Goal: Task Accomplishment & Management: Manage account settings

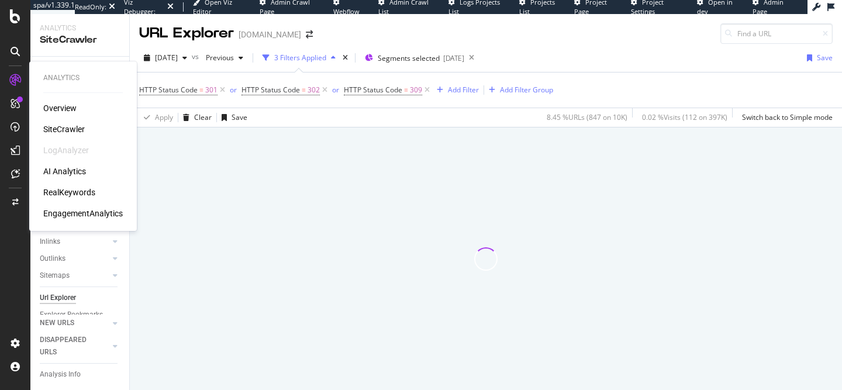
click at [100, 216] on div "EngagementAnalytics" at bounding box center [83, 214] width 80 height 12
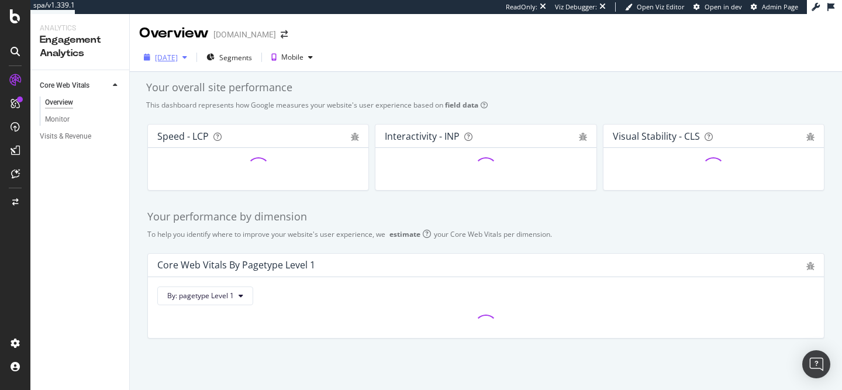
click at [178, 55] on div "[DATE]" at bounding box center [166, 58] width 23 height 10
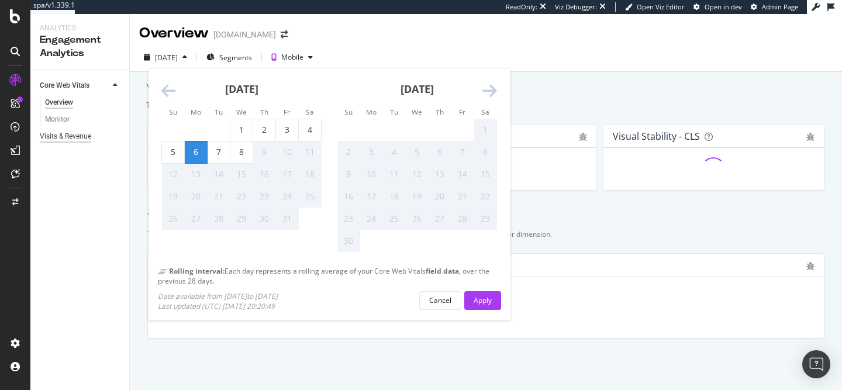
click at [77, 135] on div "Visits & Revenue" at bounding box center [65, 136] width 51 height 12
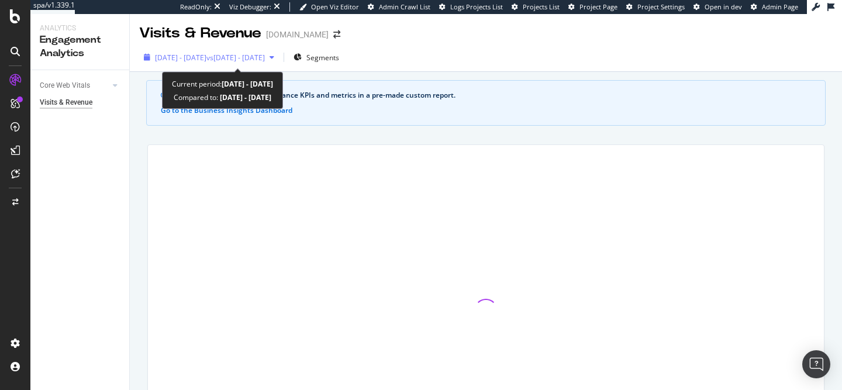
click at [247, 53] on span "vs [DATE] - [DATE]" at bounding box center [235, 58] width 58 height 10
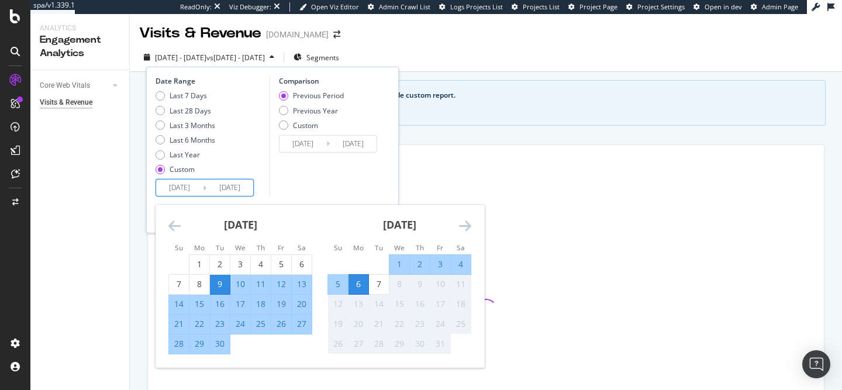
click at [207, 181] on input "[DATE]" at bounding box center [229, 188] width 47 height 16
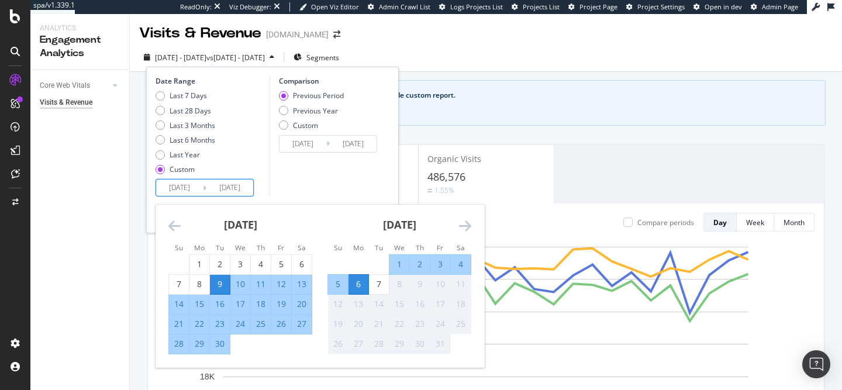
click at [169, 224] on icon "Move backward to switch to the previous month." at bounding box center [174, 226] width 12 height 14
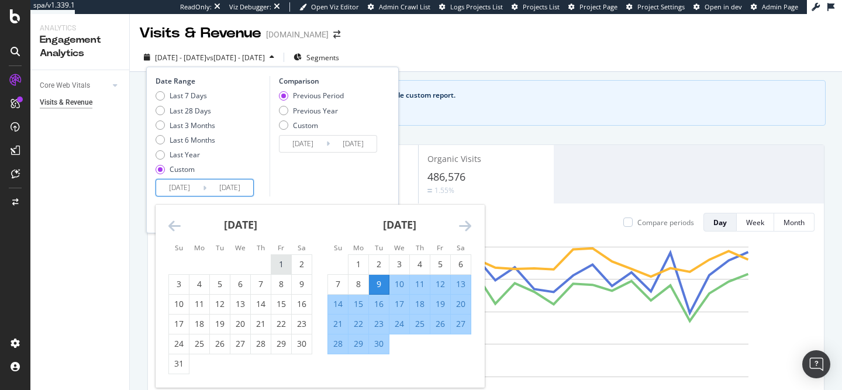
click at [280, 270] on div "1" at bounding box center [281, 265] width 20 height 12
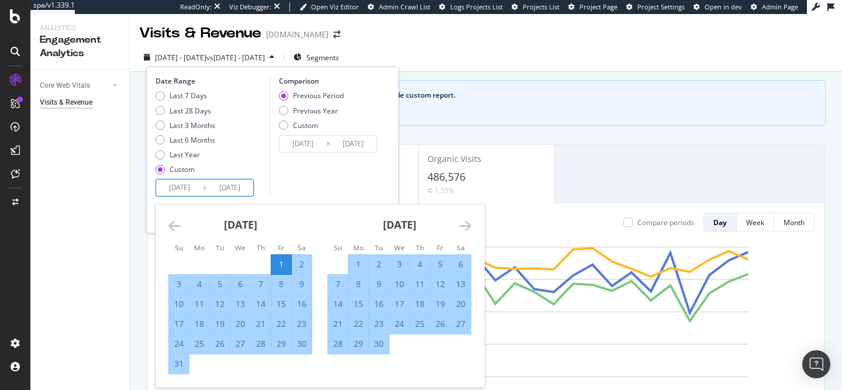
type input "[DATE]"
click at [180, 225] on icon "Move backward to switch to the previous month." at bounding box center [174, 226] width 12 height 14
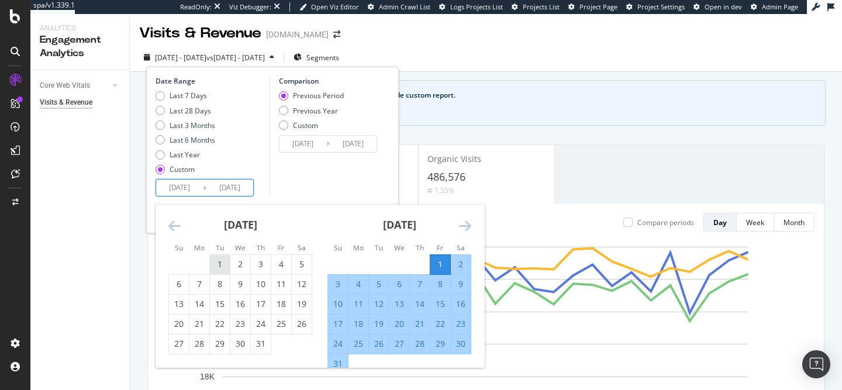
click at [223, 256] on div "1" at bounding box center [220, 264] width 20 height 19
type input "2025/07/01"
type input "2025/03/25"
type input "2025/06/30"
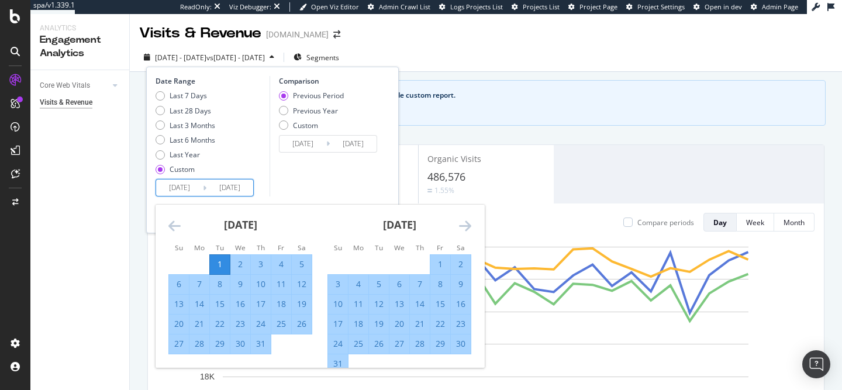
click at [463, 234] on div "August 2025" at bounding box center [400, 230] width 144 height 50
click at [467, 227] on icon "Move forward to switch to the next month." at bounding box center [465, 226] width 12 height 14
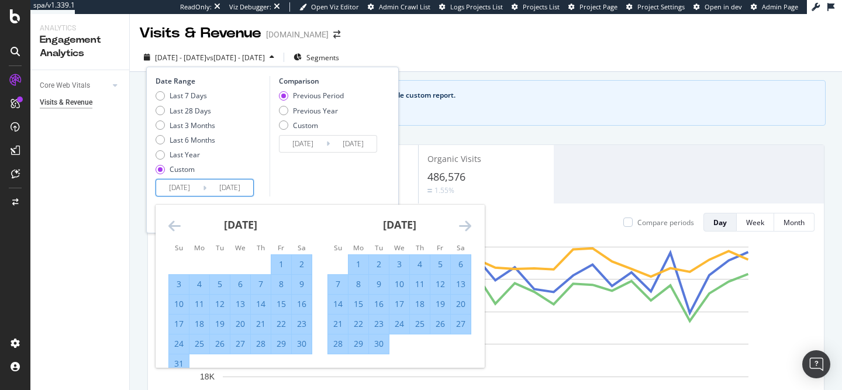
click at [376, 347] on div "30" at bounding box center [379, 344] width 20 height 12
type input "2025/09/30"
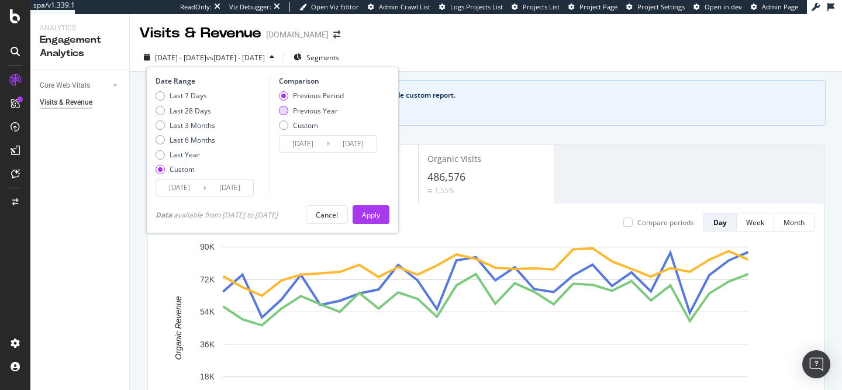
click at [308, 107] on div "Previous Year" at bounding box center [315, 111] width 45 height 10
type input "2024/07/02"
type input "2024/10/01"
click at [313, 94] on div "Previous Period" at bounding box center [318, 96] width 51 height 10
type input "2025/03/31"
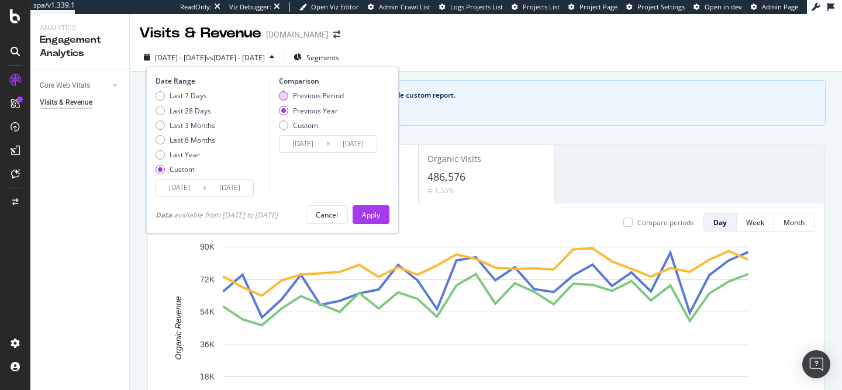
type input "2025/06/30"
click at [376, 206] on div "Apply" at bounding box center [371, 215] width 18 height 18
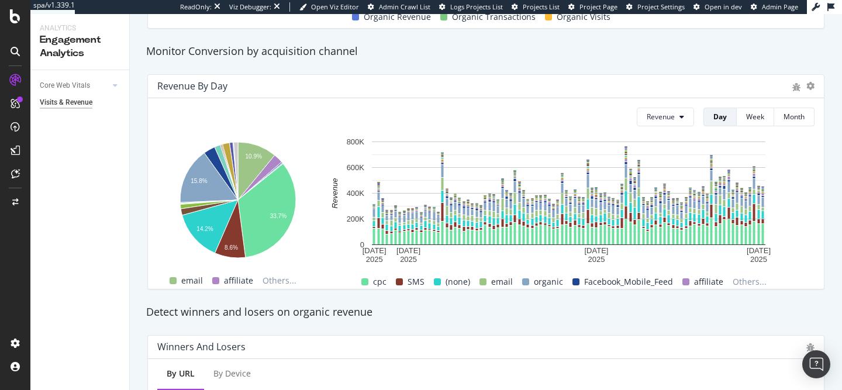
scroll to position [448, 0]
click at [787, 118] on div "Month" at bounding box center [794, 117] width 21 height 10
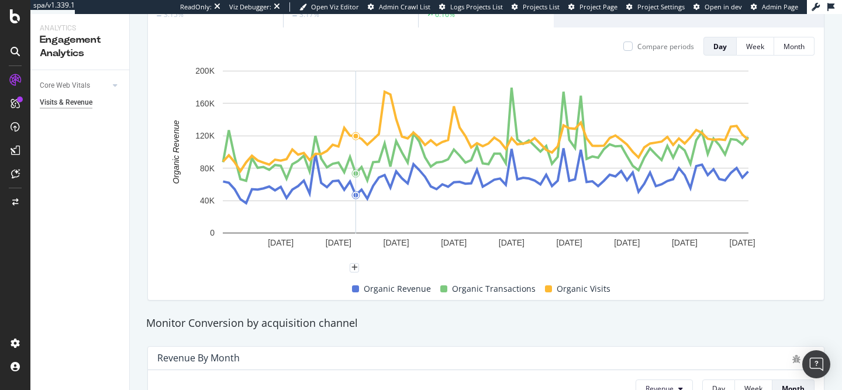
scroll to position [59, 0]
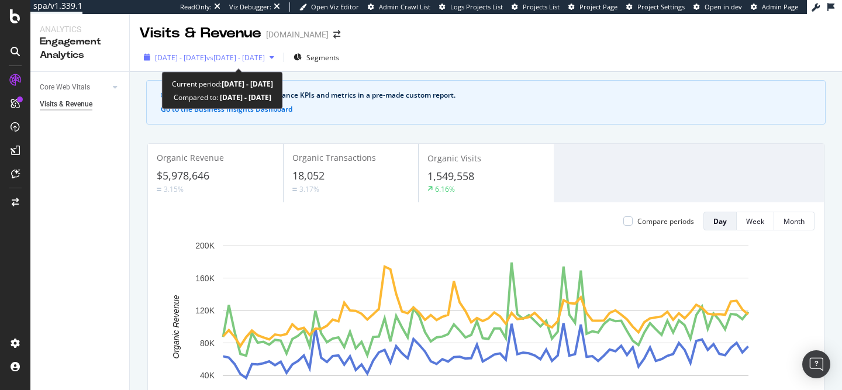
click at [206, 57] on span "[DATE] - [DATE]" at bounding box center [180, 58] width 51 height 10
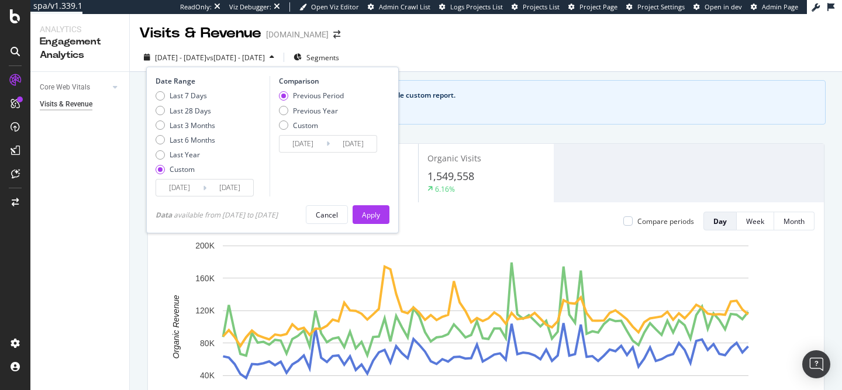
click at [198, 191] on input "[DATE]" at bounding box center [179, 188] width 47 height 16
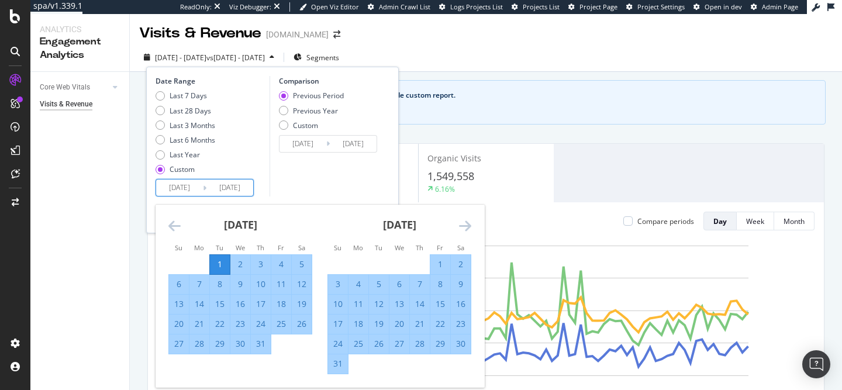
click at [178, 229] on icon "Move backward to switch to the previous month." at bounding box center [174, 226] width 12 height 14
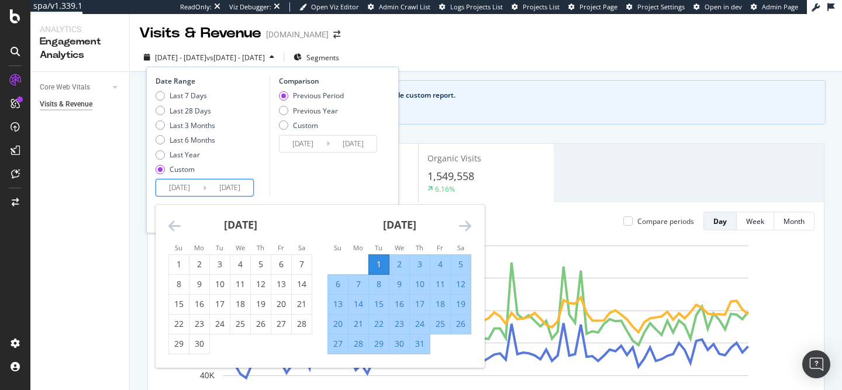
click at [178, 229] on icon "Move backward to switch to the previous month." at bounding box center [174, 226] width 12 height 14
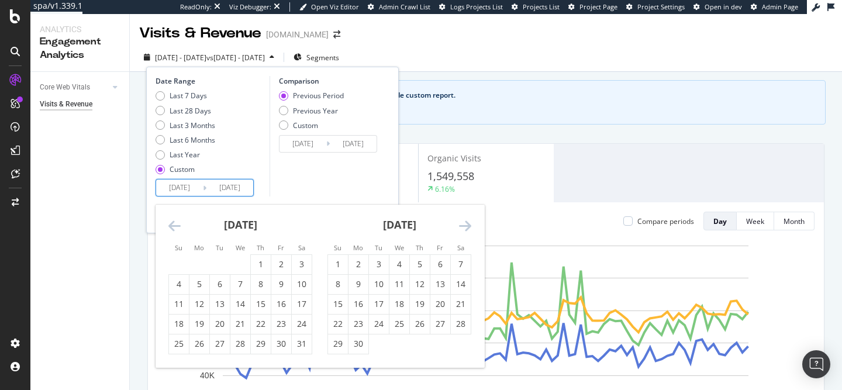
click at [178, 229] on icon "Move backward to switch to the previous month." at bounding box center [174, 226] width 12 height 14
click at [225, 261] on div "1" at bounding box center [220, 265] width 20 height 12
type input "2025/04/01"
type input "2024/09/30"
type input "[DATE]"
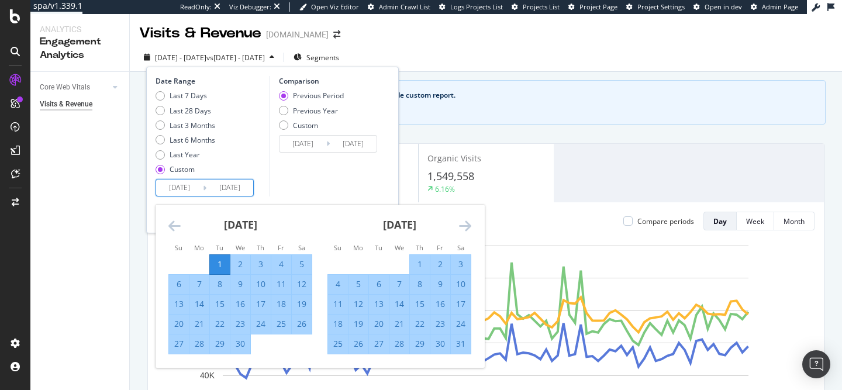
click at [458, 228] on div "May 2025" at bounding box center [400, 230] width 144 height 50
click at [466, 228] on icon "Move forward to switch to the next month." at bounding box center [465, 226] width 12 height 14
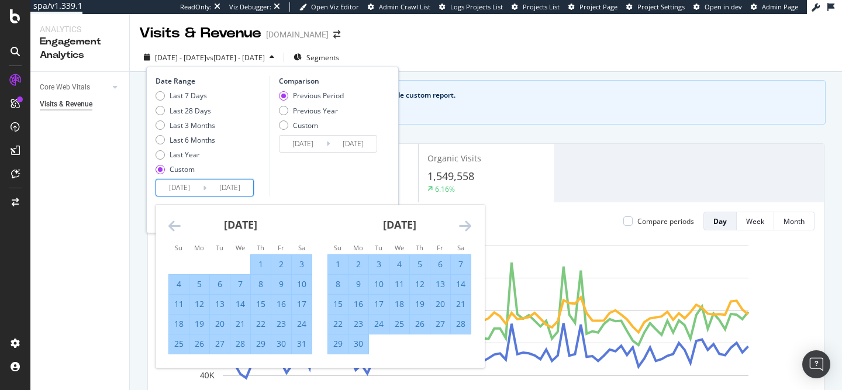
scroll to position [22, 0]
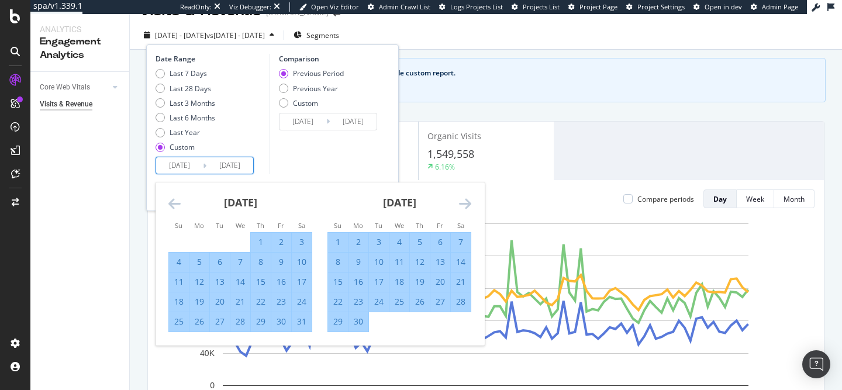
click at [358, 321] on div "30" at bounding box center [359, 322] width 20 height 12
type input "[DATE]"
type input "2024/12/31"
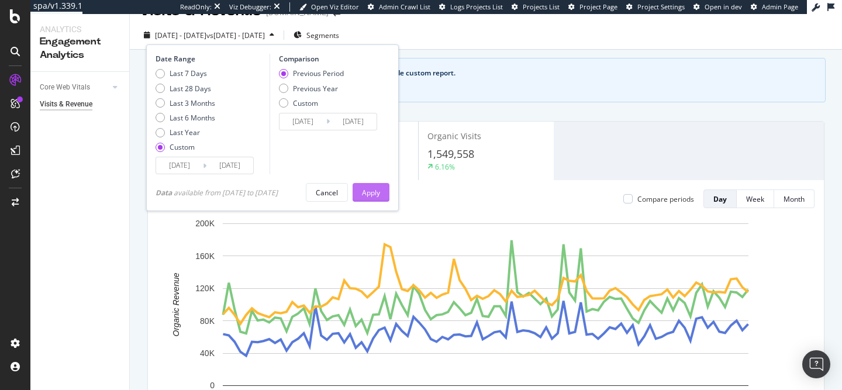
click at [379, 189] on div "Apply" at bounding box center [371, 193] width 18 height 10
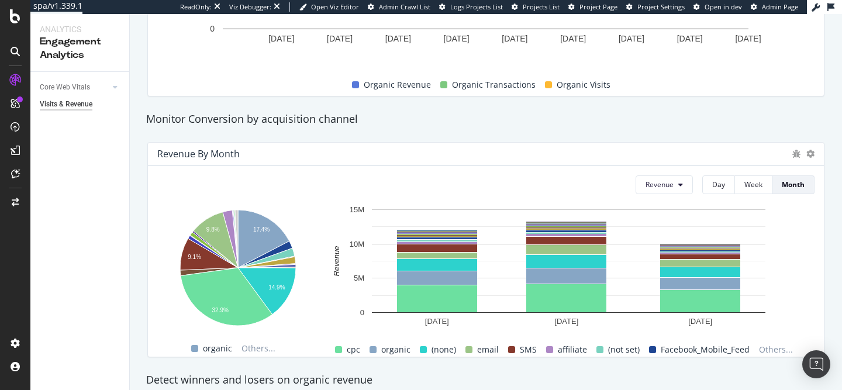
scroll to position [378, 0]
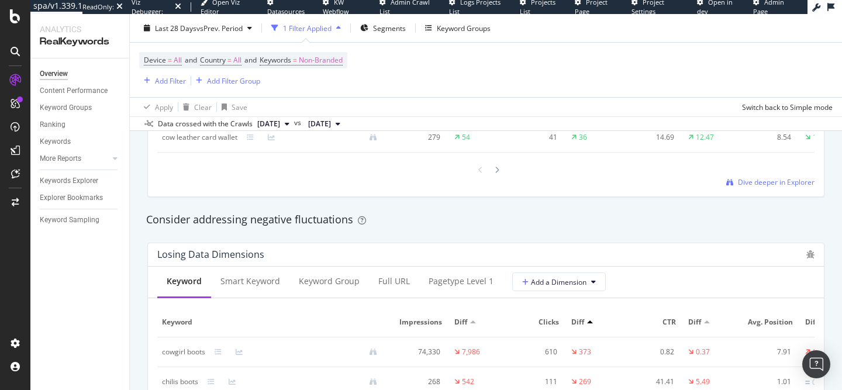
scroll to position [1284, 0]
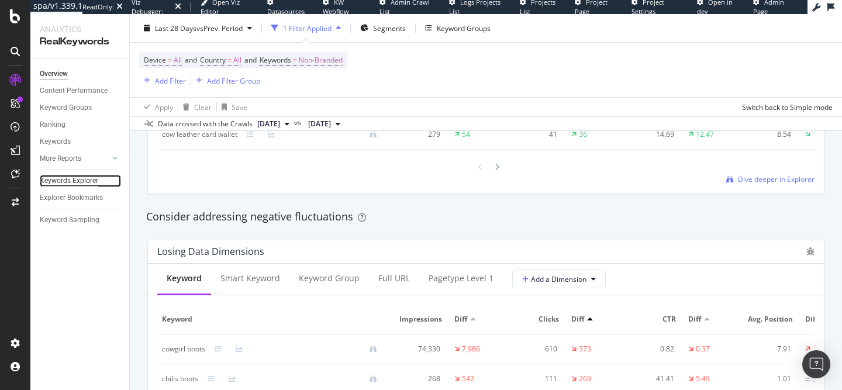
click at [64, 179] on div "Keywords Explorer" at bounding box center [69, 181] width 58 height 12
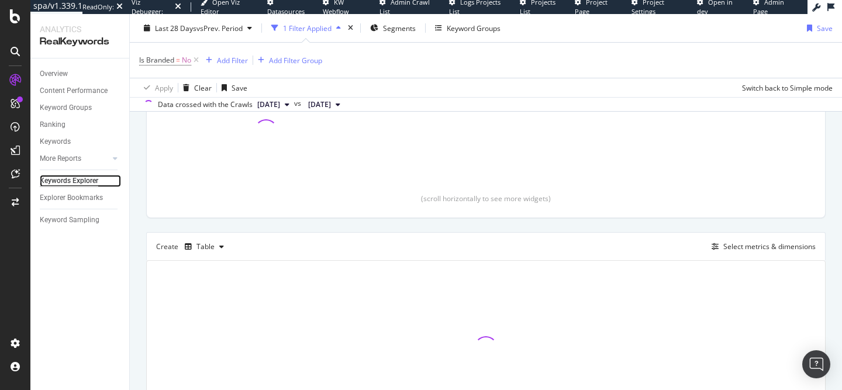
scroll to position [288, 0]
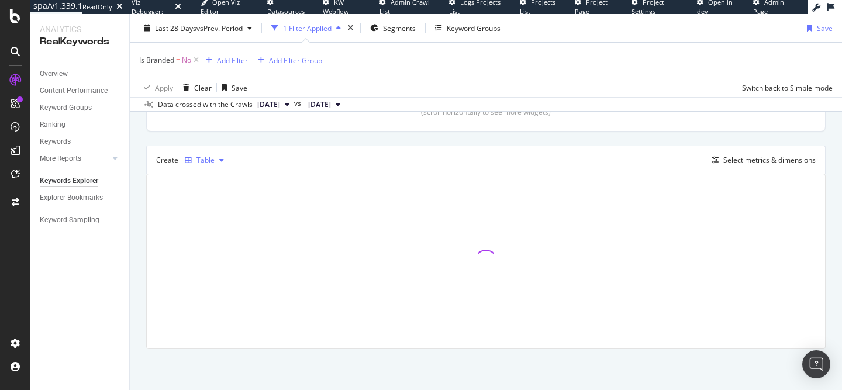
click at [221, 166] on div "Table" at bounding box center [204, 160] width 49 height 18
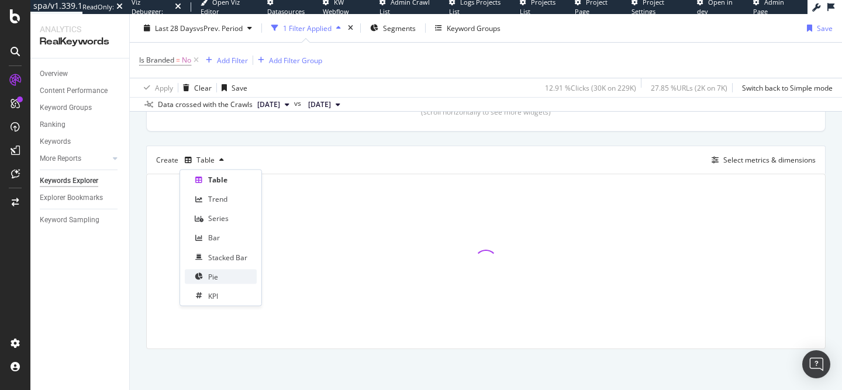
click at [238, 274] on div "Pie" at bounding box center [221, 276] width 72 height 15
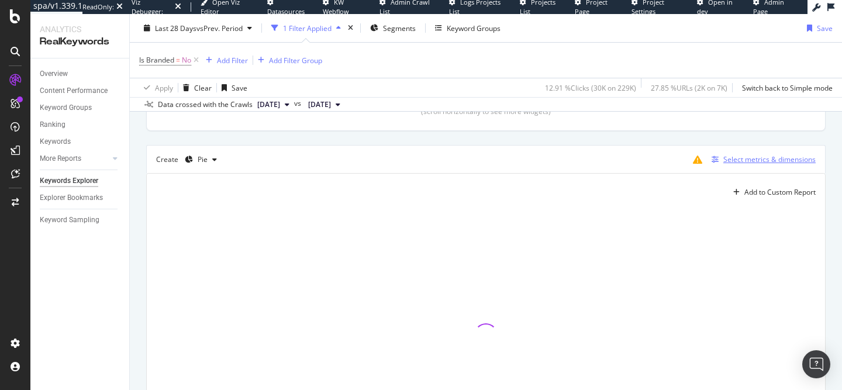
click at [727, 163] on div "Select metrics & dimensions" at bounding box center [770, 159] width 92 height 10
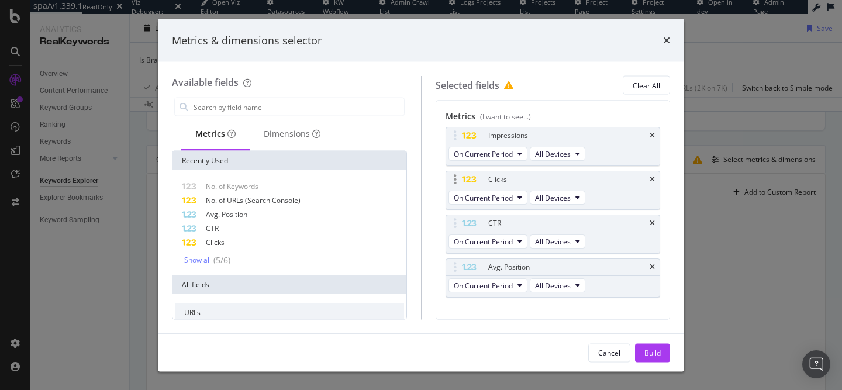
scroll to position [82, 0]
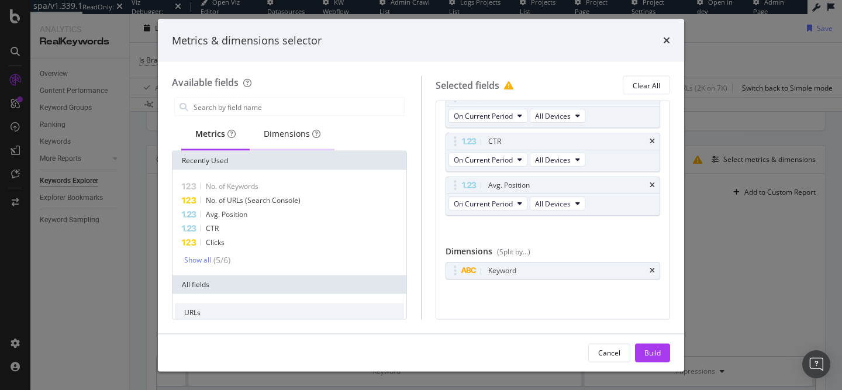
click at [293, 132] on div "Dimensions" at bounding box center [292, 134] width 57 height 12
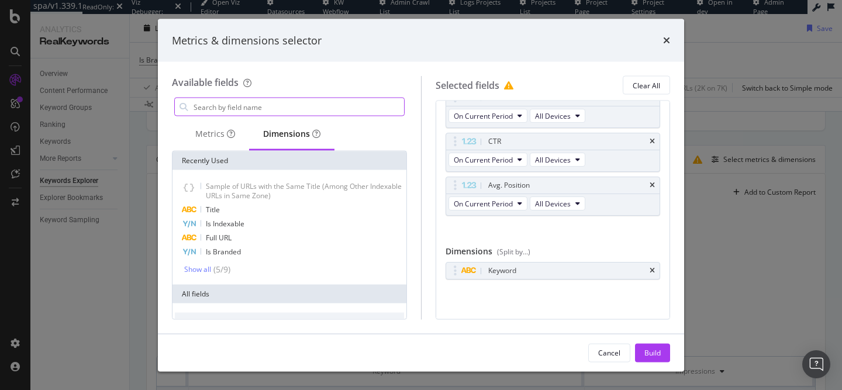
click at [287, 106] on input "modal" at bounding box center [298, 107] width 212 height 18
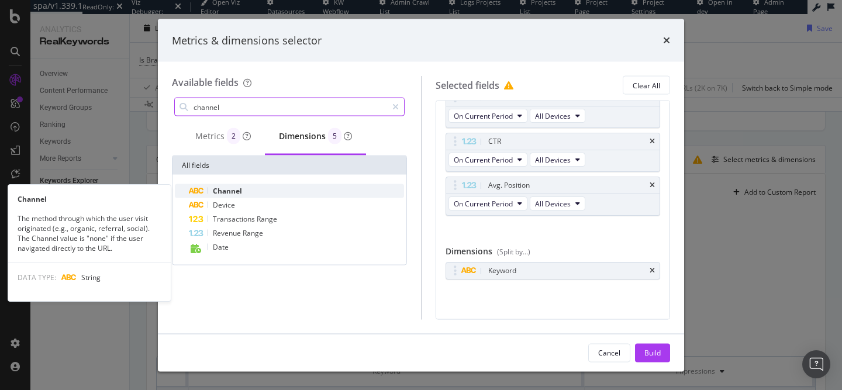
type input "channel"
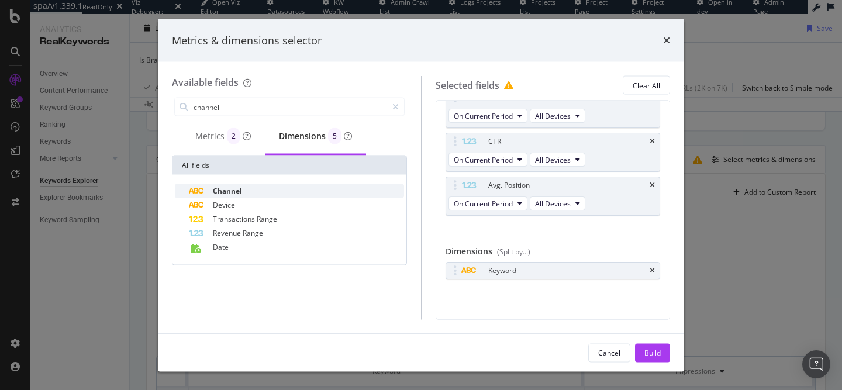
click at [262, 188] on div "Channel" at bounding box center [296, 191] width 215 height 14
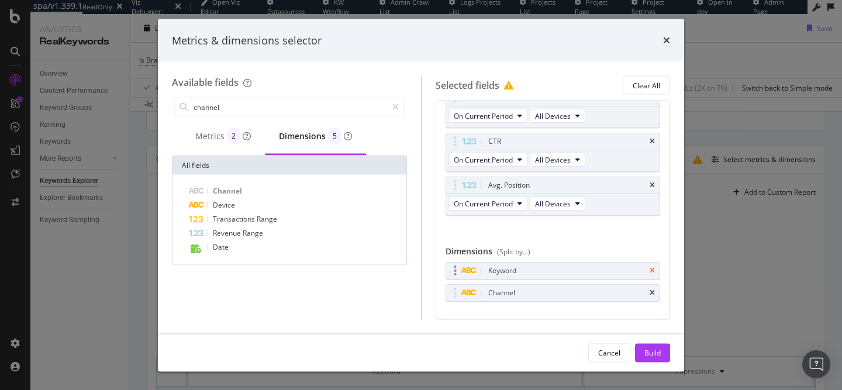
click at [655, 273] on icon "times" at bounding box center [652, 270] width 5 height 7
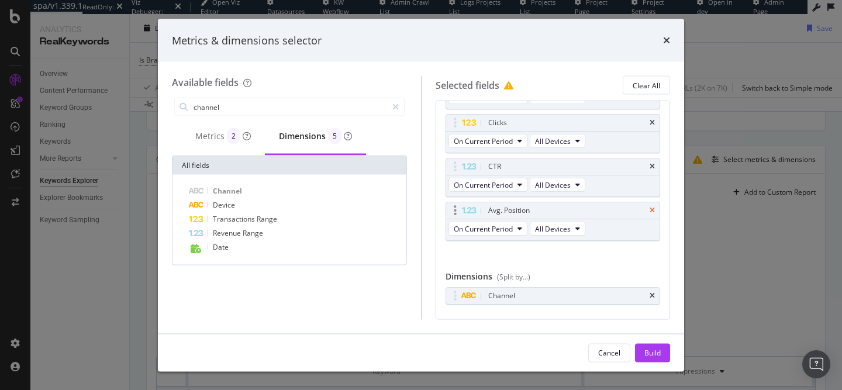
click at [651, 213] on icon "times" at bounding box center [652, 210] width 5 height 7
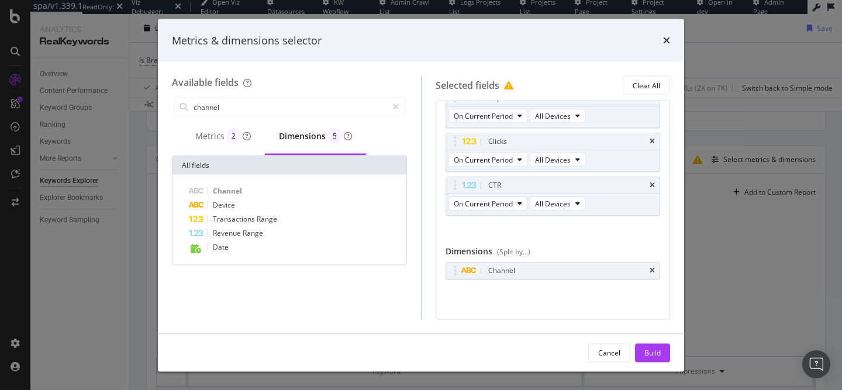
scroll to position [38, 0]
click at [652, 182] on icon "times" at bounding box center [652, 185] width 5 height 7
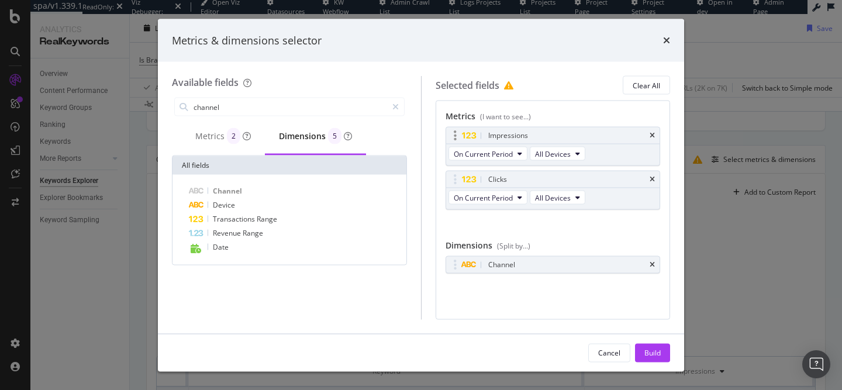
scroll to position [0, 0]
click at [655, 133] on icon "times" at bounding box center [652, 135] width 5 height 7
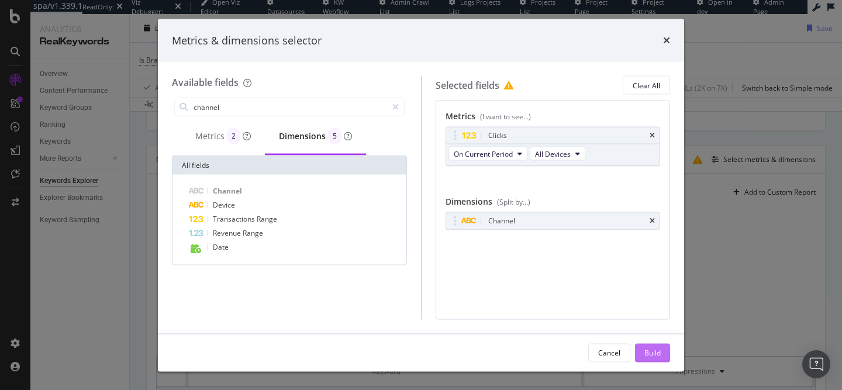
click at [653, 347] on div "Build" at bounding box center [653, 353] width 16 height 18
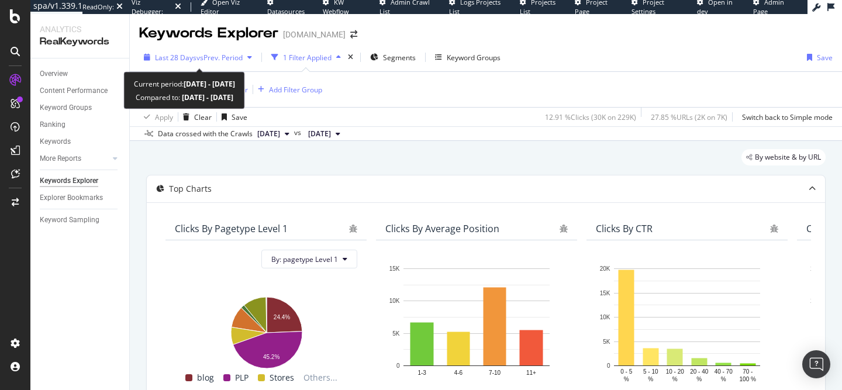
click at [209, 56] on span "vs Prev. Period" at bounding box center [220, 58] width 46 height 10
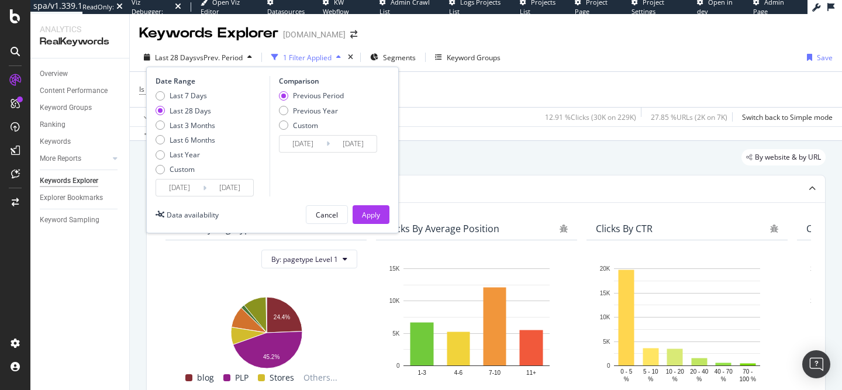
click at [220, 189] on input "2025/10/05" at bounding box center [229, 188] width 47 height 16
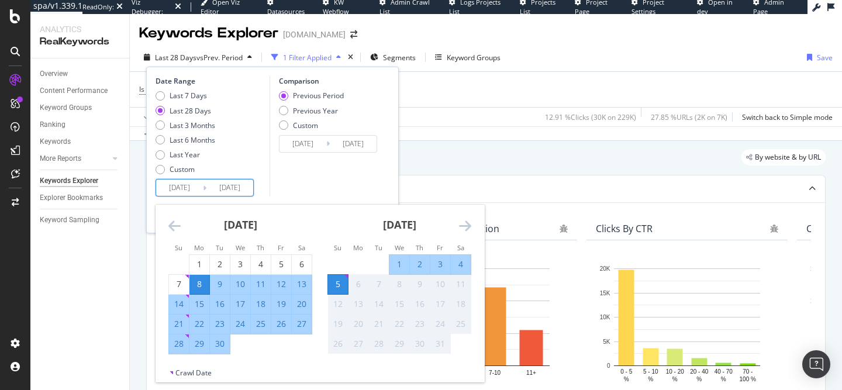
click at [168, 226] on icon "Move backward to switch to the previous month." at bounding box center [174, 226] width 12 height 14
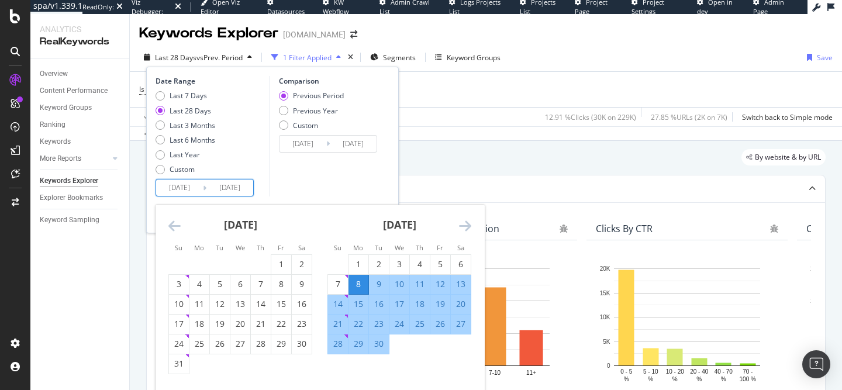
click at [168, 226] on icon "Move backward to switch to the previous month." at bounding box center [174, 226] width 12 height 14
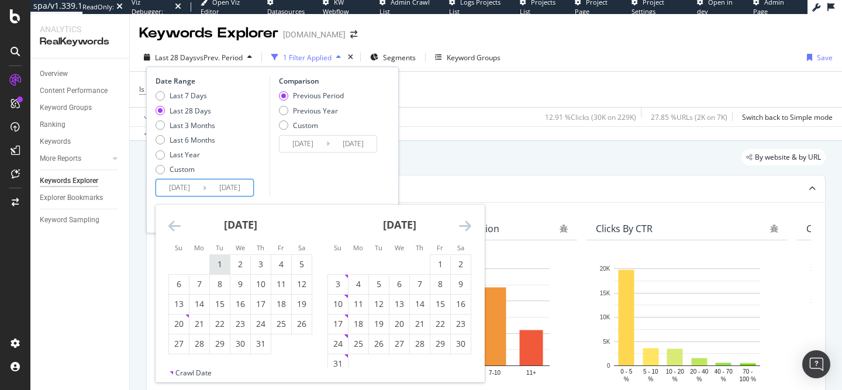
click at [216, 257] on div "1" at bounding box center [220, 264] width 20 height 19
type input "2025/07/01"
type input "2025/03/26"
type input "2025/06/30"
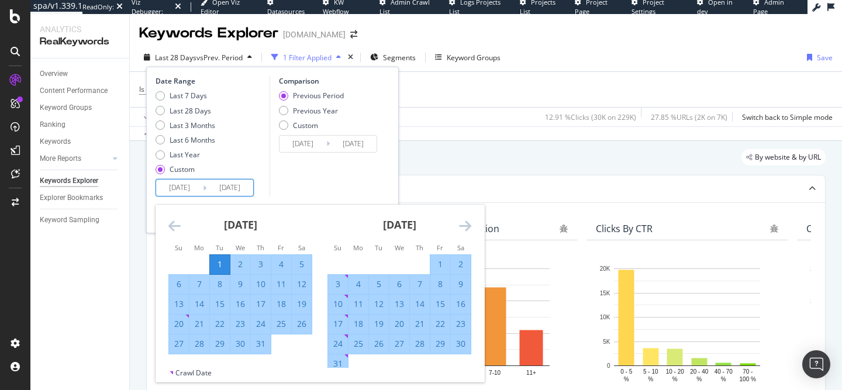
click at [461, 228] on icon "Move forward to switch to the next month." at bounding box center [465, 226] width 12 height 14
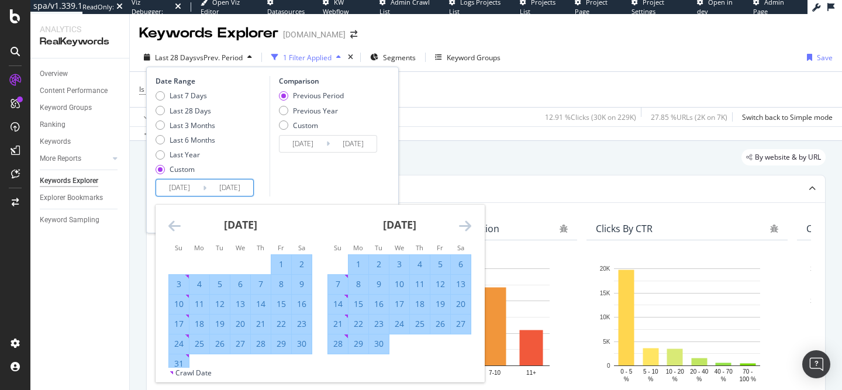
click at [384, 349] on div "30" at bounding box center [379, 344] width 20 height 12
type input "2025/09/30"
type input "2025/03/31"
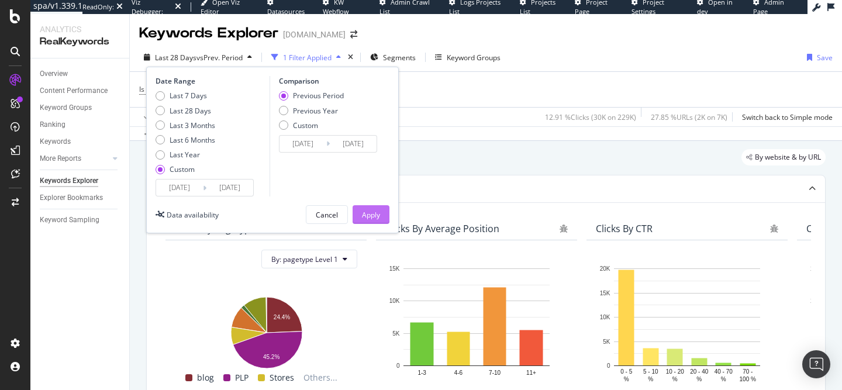
click at [385, 215] on button "Apply" at bounding box center [371, 214] width 37 height 19
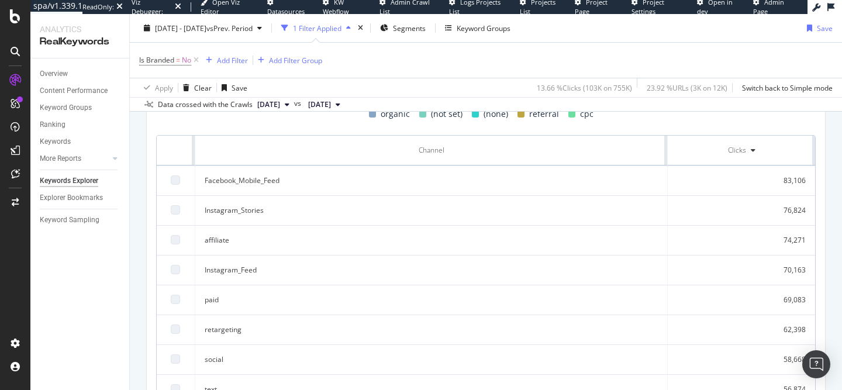
scroll to position [208, 0]
click at [175, 212] on div at bounding box center [175, 210] width 9 height 9
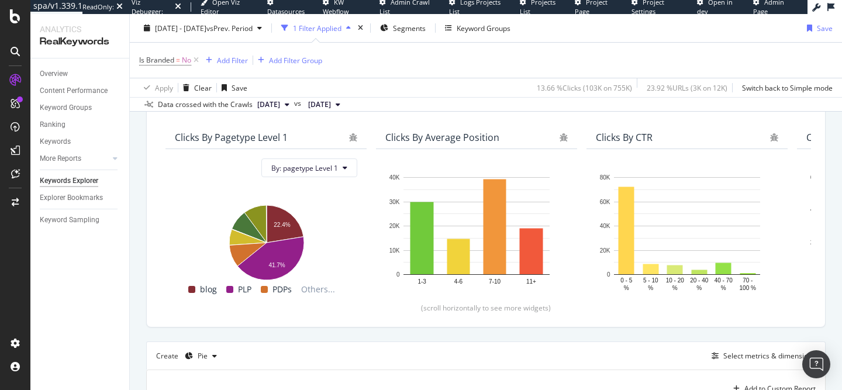
scroll to position [9, 0]
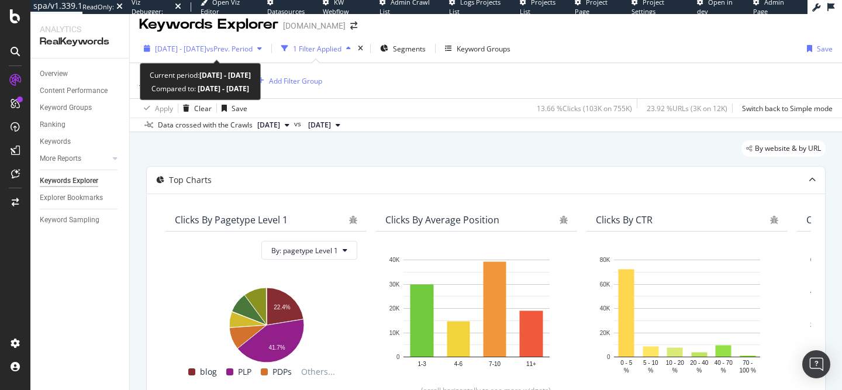
click at [206, 51] on span "[DATE] - [DATE]" at bounding box center [180, 49] width 51 height 10
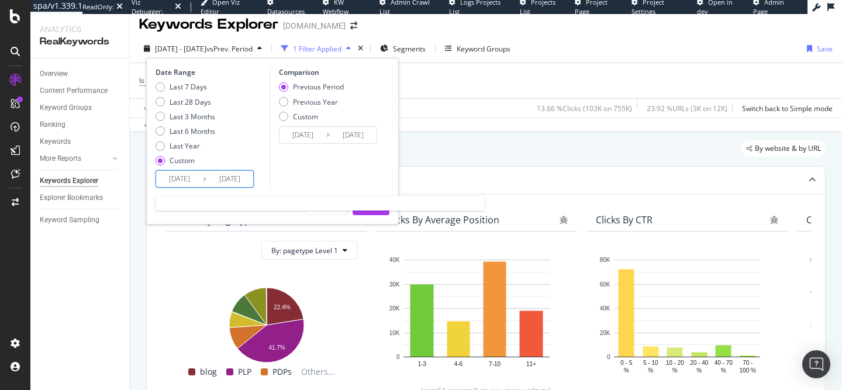
click at [214, 178] on input "[DATE]" at bounding box center [229, 179] width 47 height 16
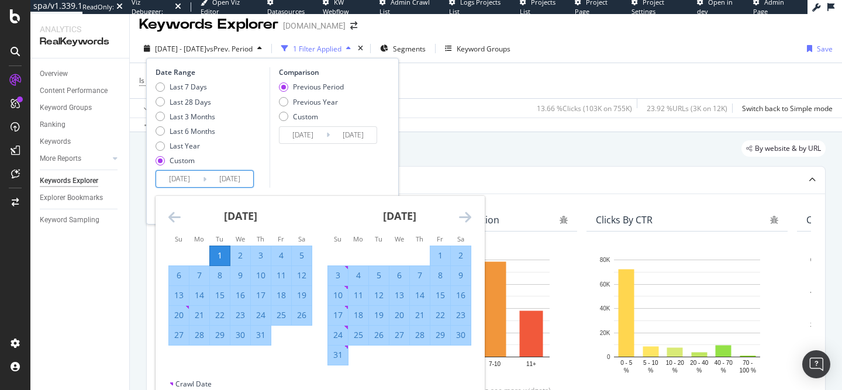
click at [177, 223] on icon "Move backward to switch to the previous month." at bounding box center [174, 217] width 12 height 14
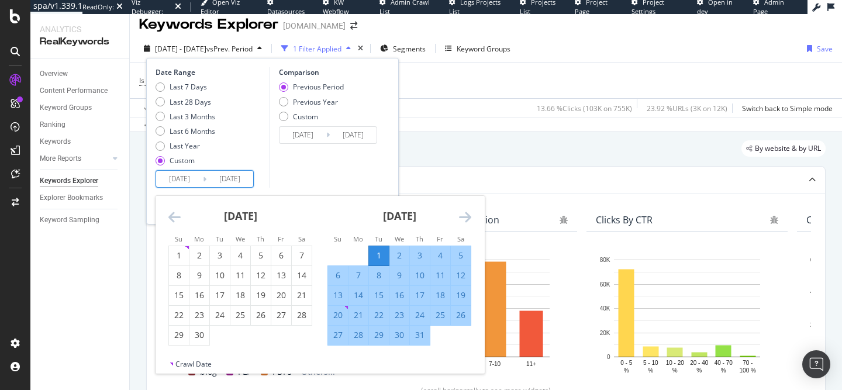
click at [177, 223] on icon "Move backward to switch to the previous month." at bounding box center [174, 217] width 12 height 14
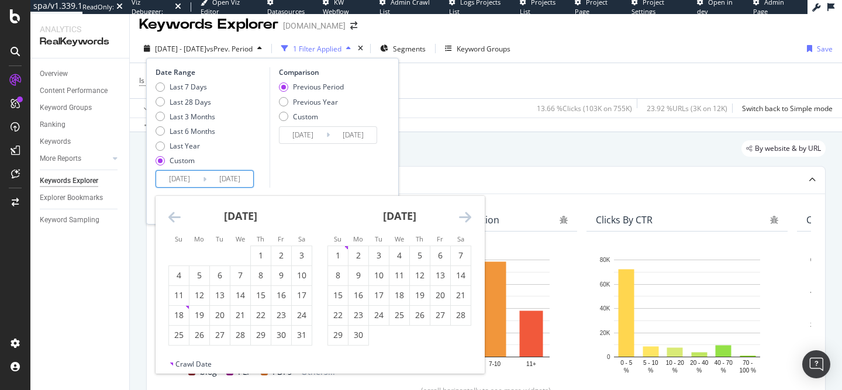
click at [177, 223] on icon "Move backward to switch to the previous month." at bounding box center [174, 217] width 12 height 14
click at [221, 252] on div "1" at bounding box center [220, 256] width 20 height 12
type input "2025/04/01"
type input "2024/09/30"
type input "[DATE]"
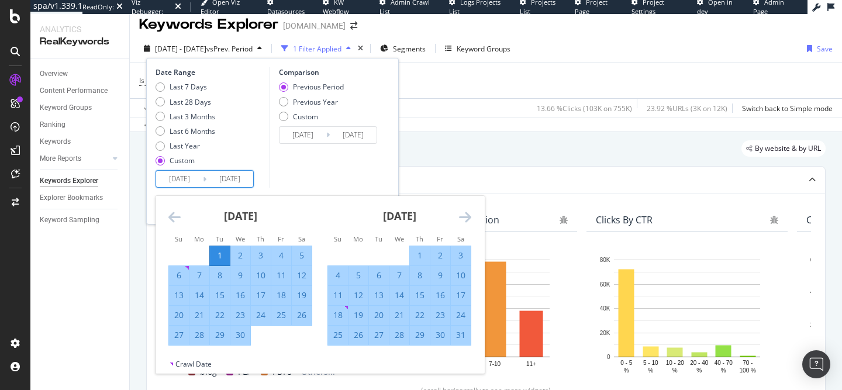
click at [460, 217] on icon "Move forward to switch to the next month." at bounding box center [465, 217] width 12 height 14
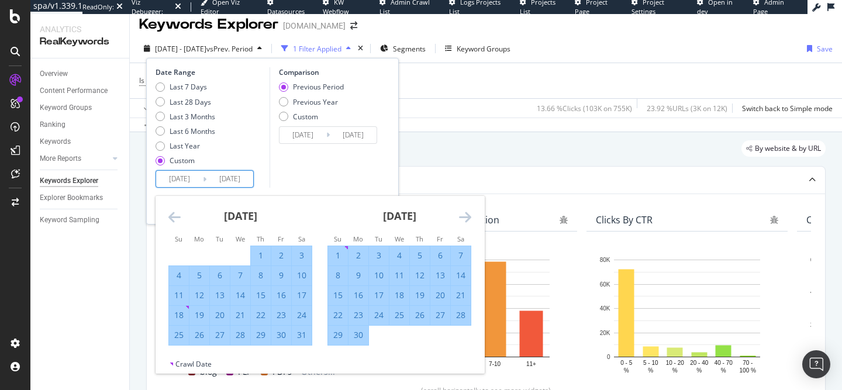
click at [365, 336] on div "30" at bounding box center [359, 335] width 20 height 12
type input "[DATE]"
type input "2024/12/31"
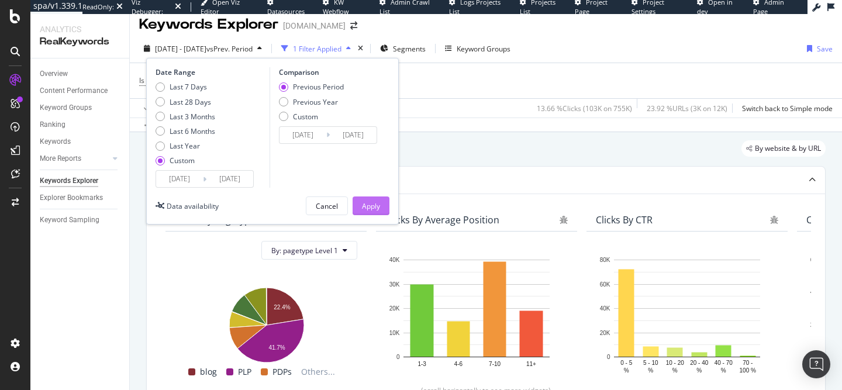
click at [357, 209] on button "Apply" at bounding box center [371, 206] width 37 height 19
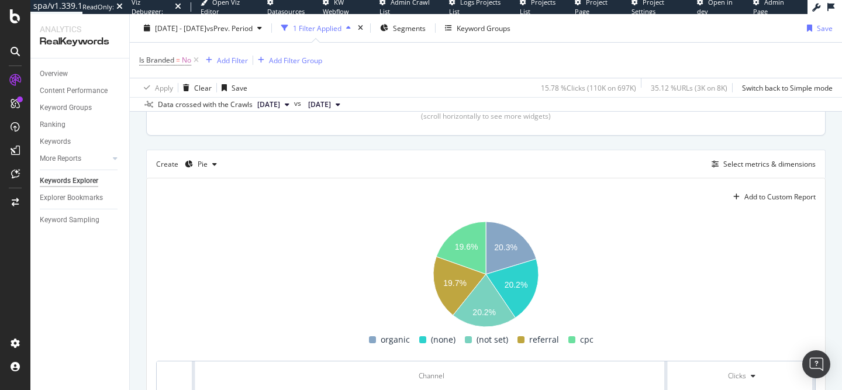
scroll to position [285, 0]
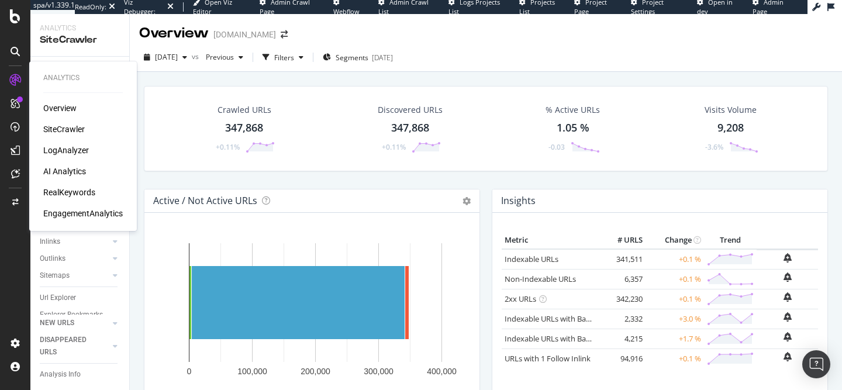
click at [67, 185] on div "Overview SiteCrawler LogAnalyzer AI Analytics RealKeywords EngagementAnalytics" at bounding box center [83, 160] width 80 height 117
click at [67, 190] on div "RealKeywords" at bounding box center [69, 193] width 52 height 12
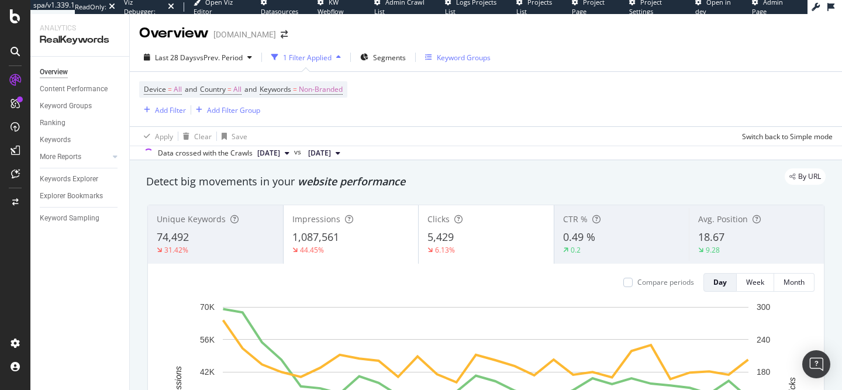
click at [455, 54] on div "Keyword Groups" at bounding box center [464, 58] width 54 height 10
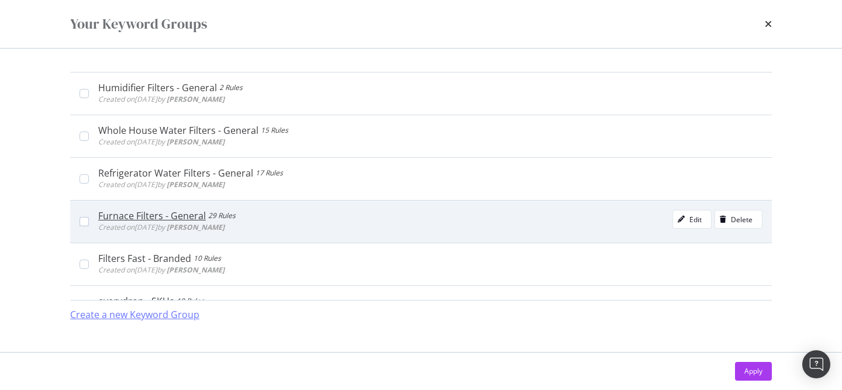
scroll to position [71, 0]
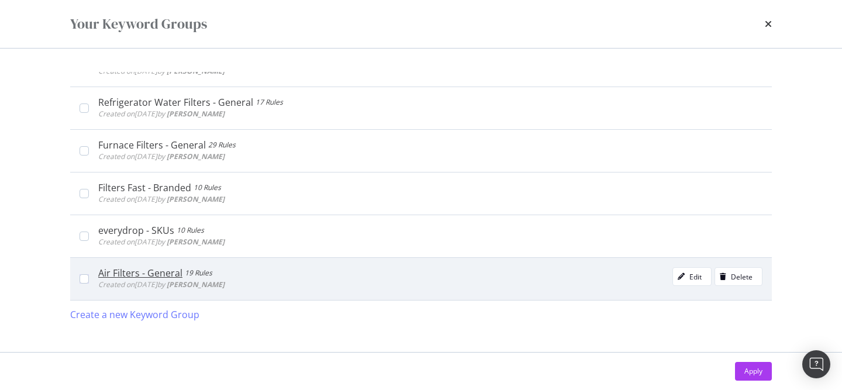
click at [130, 270] on div "Air Filters - General" at bounding box center [140, 273] width 84 height 12
click at [125, 268] on div "Air Filters - General" at bounding box center [142, 273] width 89 height 12
click at [697, 277] on div "Edit" at bounding box center [696, 277] width 12 height 10
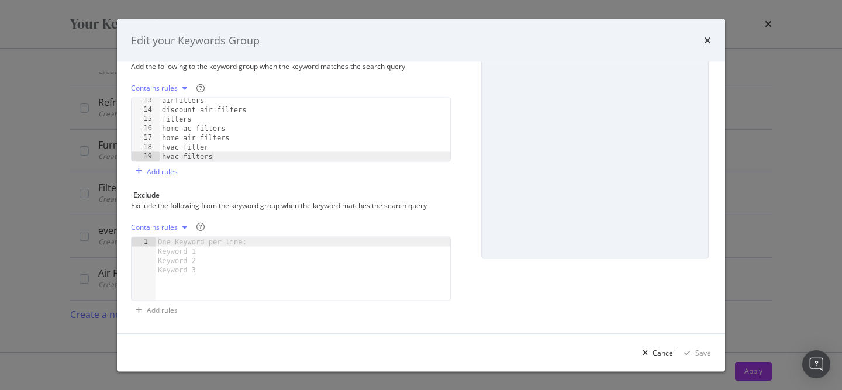
scroll to position [0, 0]
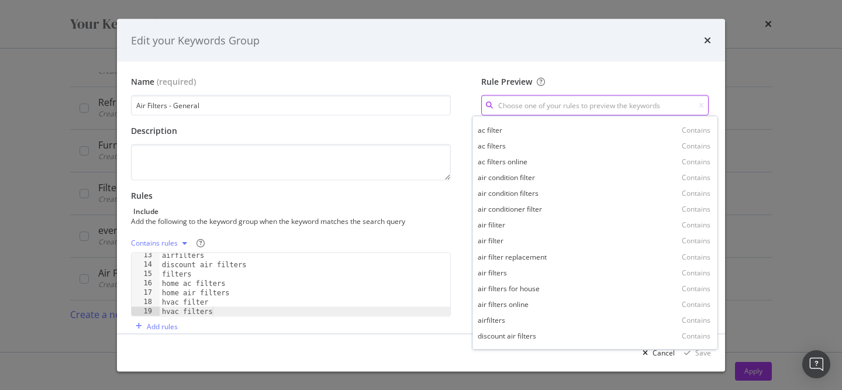
click at [518, 107] on input "modal" at bounding box center [595, 105] width 228 height 20
click at [591, 270] on div "air filters Contains" at bounding box center [595, 273] width 241 height 16
type input "air filters"
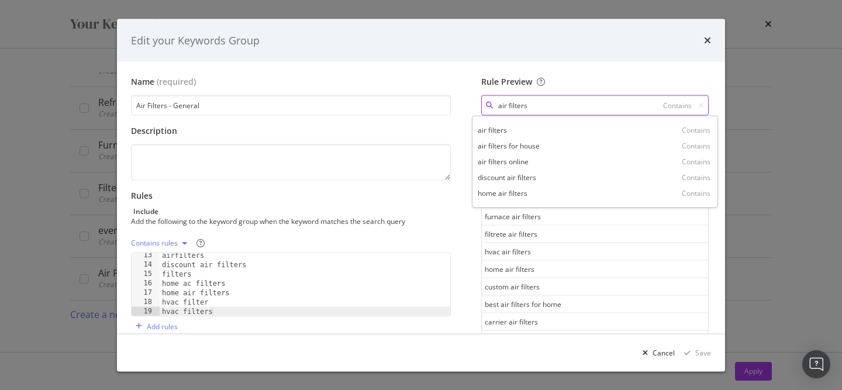
click at [563, 114] on input "air filters" at bounding box center [595, 105] width 228 height 20
click at [563, 52] on div "Edit your Keywords Group" at bounding box center [421, 40] width 608 height 43
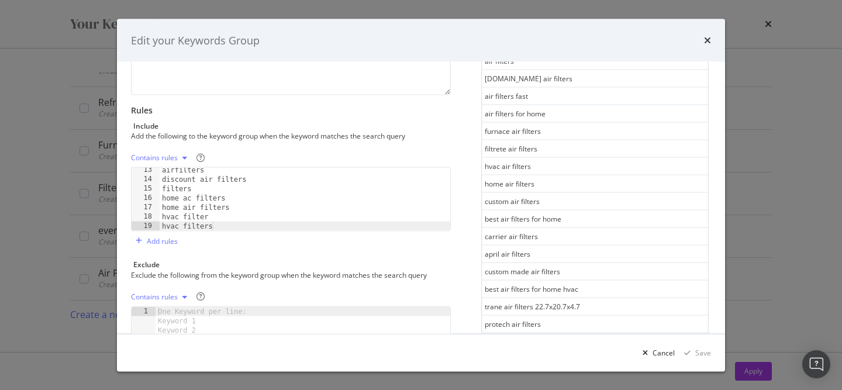
scroll to position [155, 0]
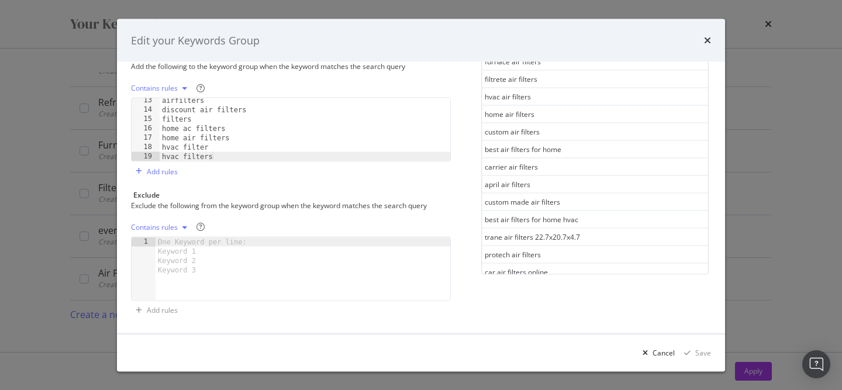
click at [166, 229] on div "Contains rules" at bounding box center [154, 226] width 47 height 7
click at [257, 260] on div "modal" at bounding box center [303, 278] width 295 height 82
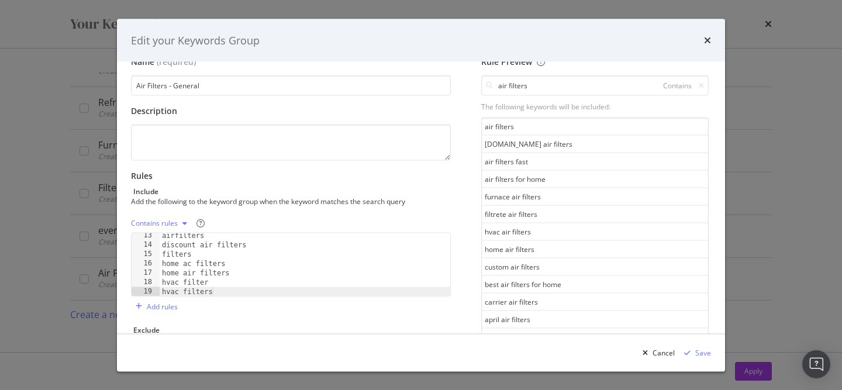
scroll to position [0, 0]
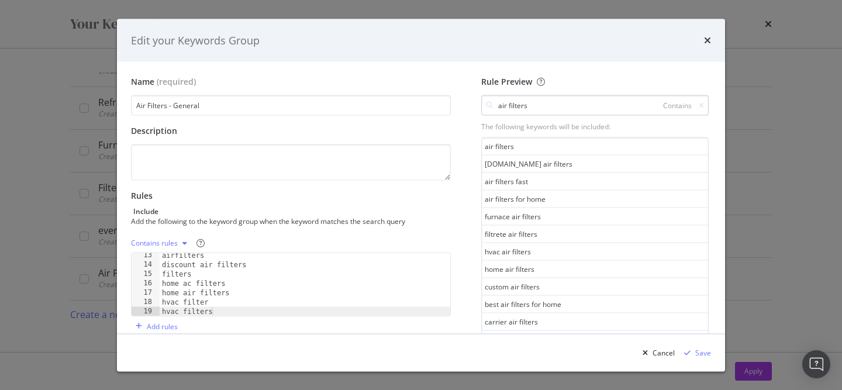
type textarea "fast"
click at [575, 111] on input "air filters" at bounding box center [595, 105] width 228 height 20
click at [461, 133] on div "Name (required) Air Filters - General Description Rules Include Add the followi…" at bounding box center [421, 275] width 580 height 399
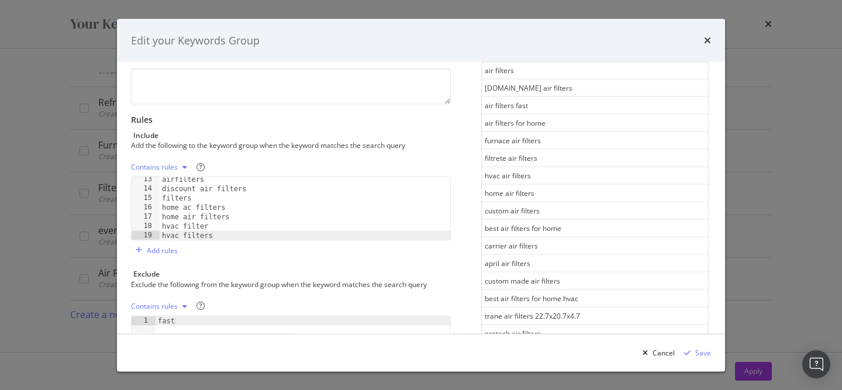
scroll to position [155, 0]
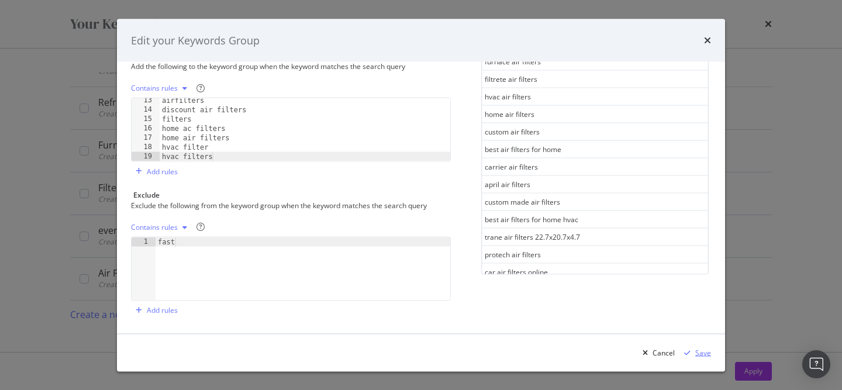
click at [709, 349] on div "Save" at bounding box center [703, 352] width 16 height 10
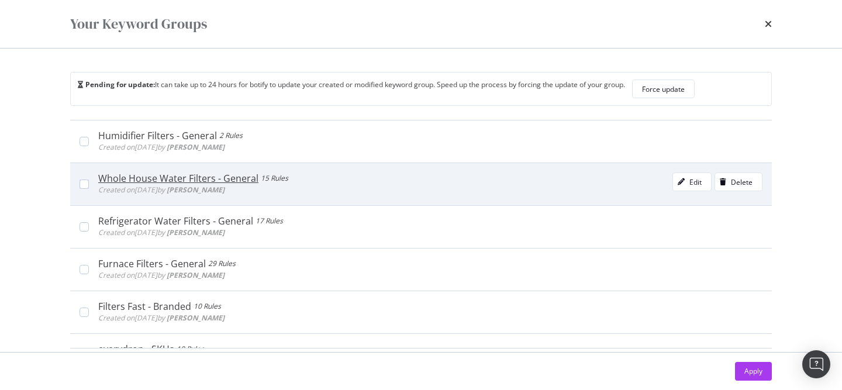
scroll to position [83, 0]
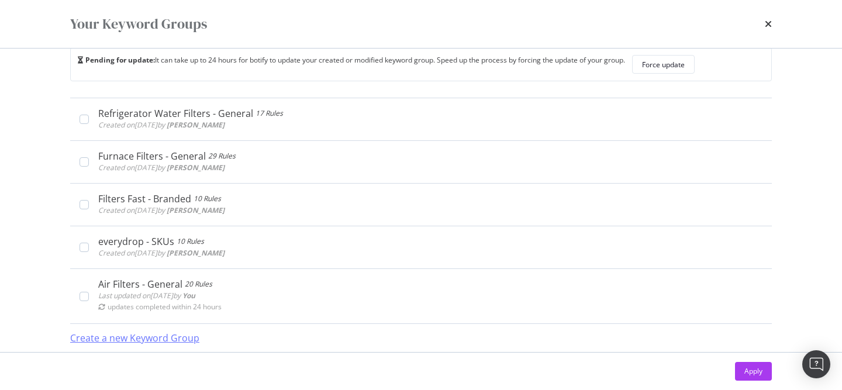
click at [157, 334] on div "Create a new Keyword Group" at bounding box center [134, 338] width 129 height 13
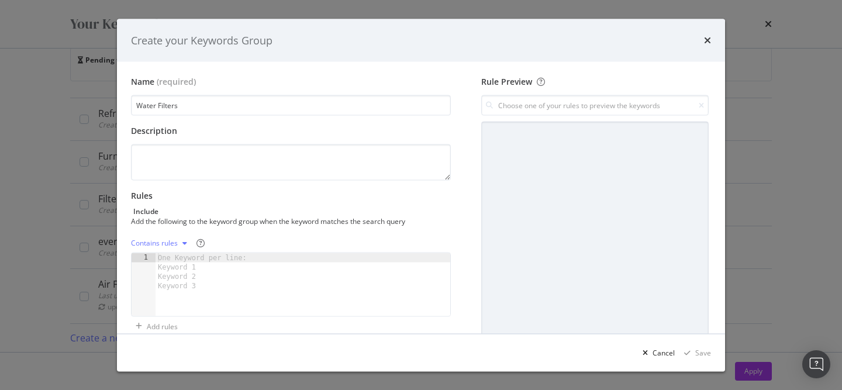
type input "Water Filters"
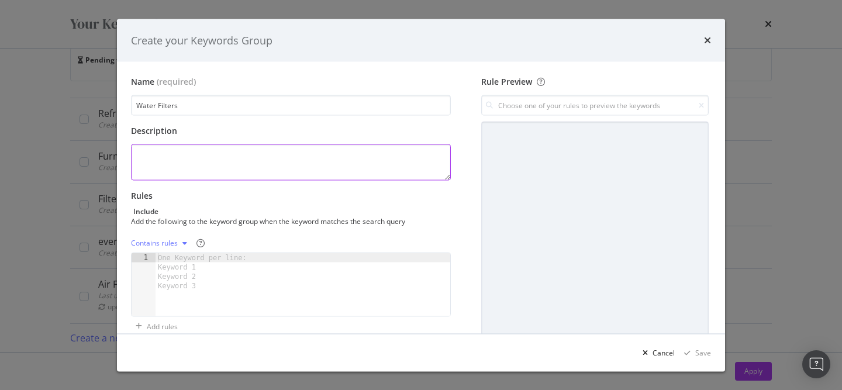
click at [342, 154] on textarea "modal" at bounding box center [291, 162] width 320 height 36
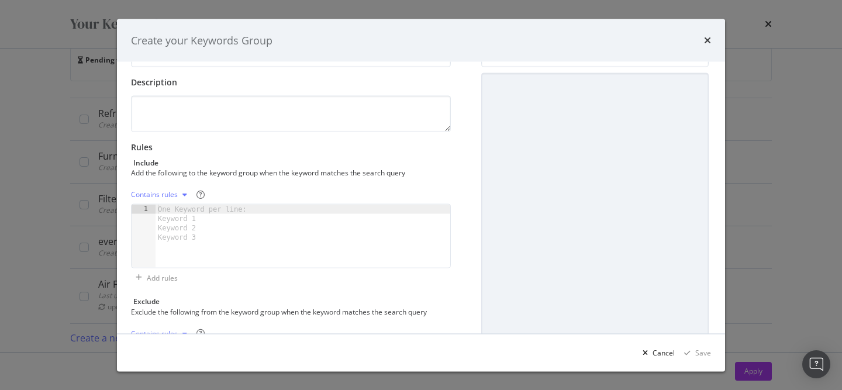
click at [281, 205] on div "modal" at bounding box center [303, 246] width 295 height 82
type textarea "water filters"
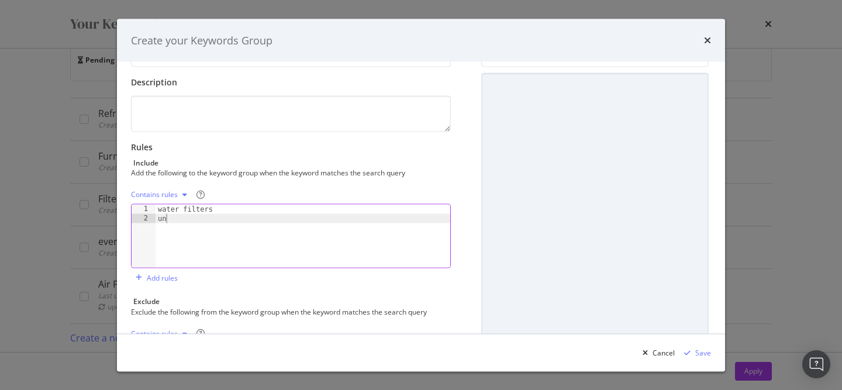
scroll to position [0, 0]
type textarea "u"
paste textarea "survival water filter"
type textarea "survival water filter"
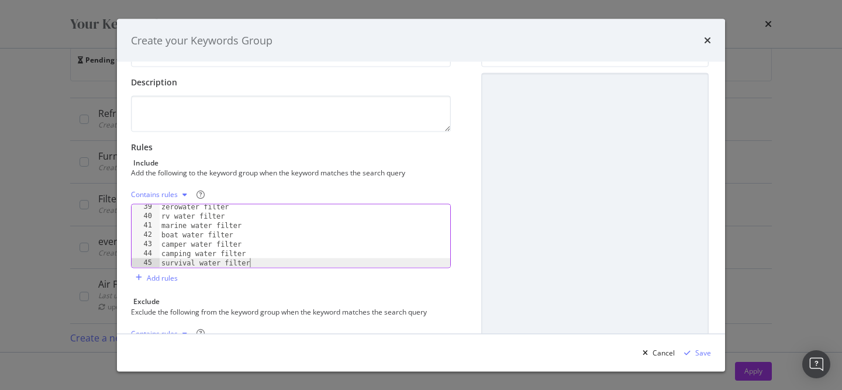
scroll to position [155, 0]
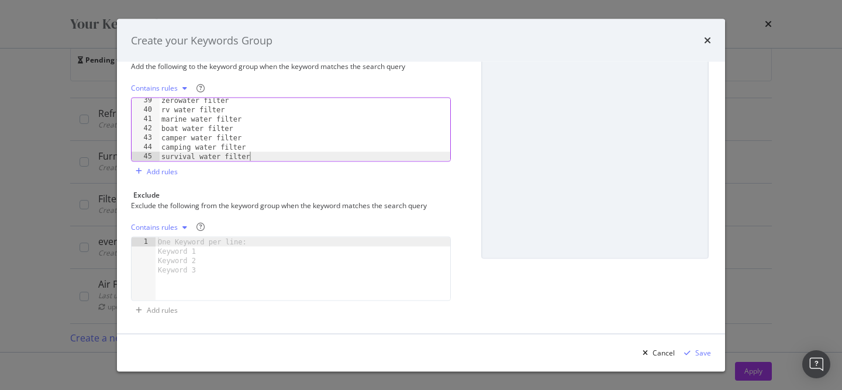
click at [204, 247] on div "One Keyword per line: Keyword 1 Keyword 2 Keyword 3" at bounding box center [205, 255] width 98 height 37
paste textarea "water fylter"
type textarea "water fylter"
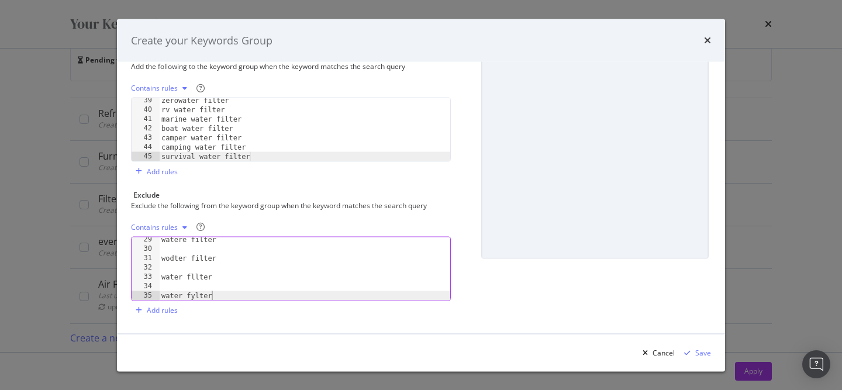
click at [213, 286] on div "watere filter wodter filter water fllter water fylter" at bounding box center [304, 276] width 291 height 82
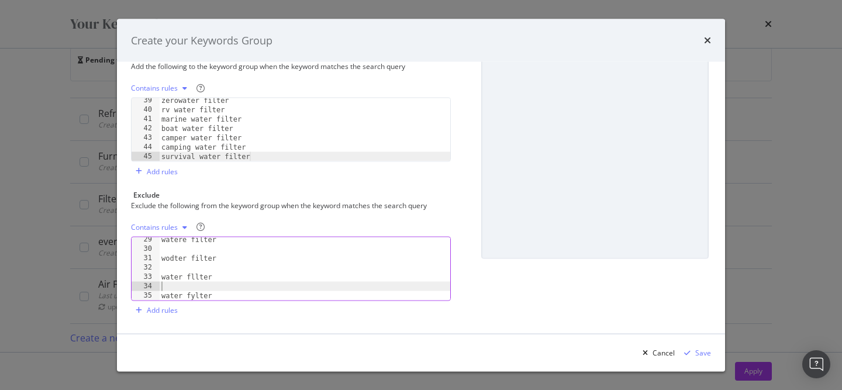
type textarea "water fllter"
click at [199, 277] on div "watere filter wodter filter water fllter water fylter" at bounding box center [304, 276] width 291 height 82
type textarea "wodter filter"
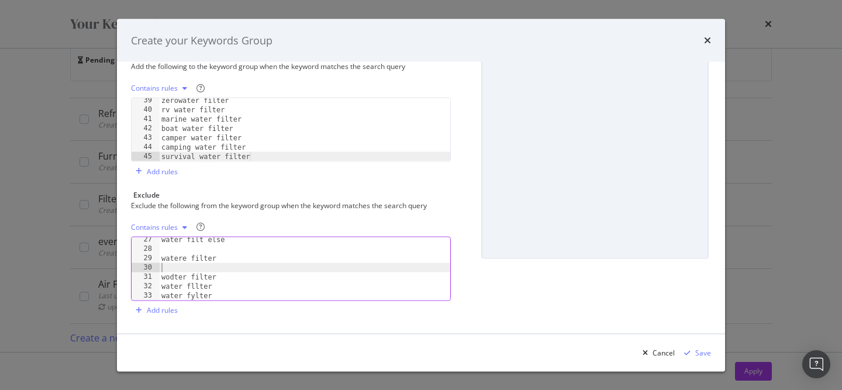
click at [191, 270] on div "water filt else watere filter wodter filter water fllter water fylter" at bounding box center [304, 276] width 291 height 82
type textarea "watere filter"
click at [184, 263] on div "water filt else watere filter wodter filter water fllter water fylter" at bounding box center [304, 276] width 291 height 82
type textarea "water filt else"
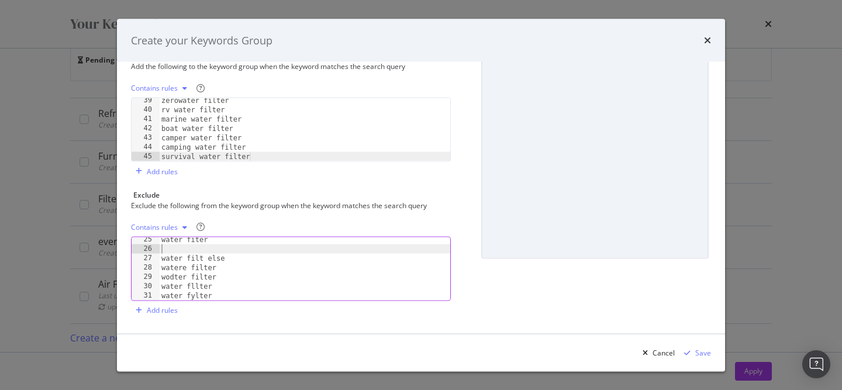
type textarea "water fiter"
type textarea "watr filter"
type textarea "water flter"
type textarea "water filtorr"
type textarea "water filtor"
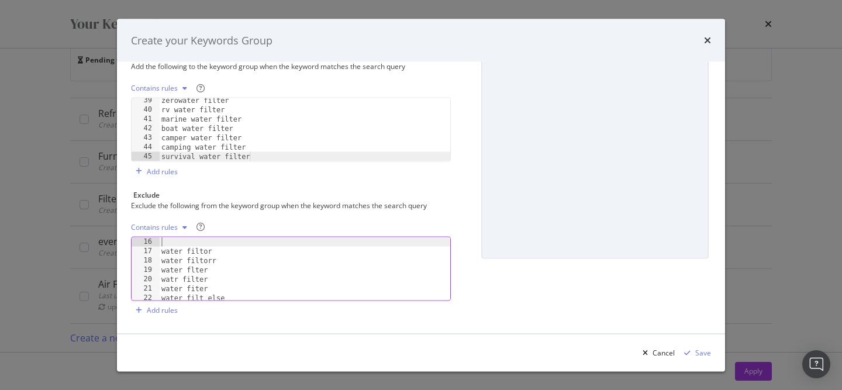
type textarea "water filtar"
type textarea "water filtwr"
type textarea "water filte"
type textarea "watter filter"
type textarea "water filt er"
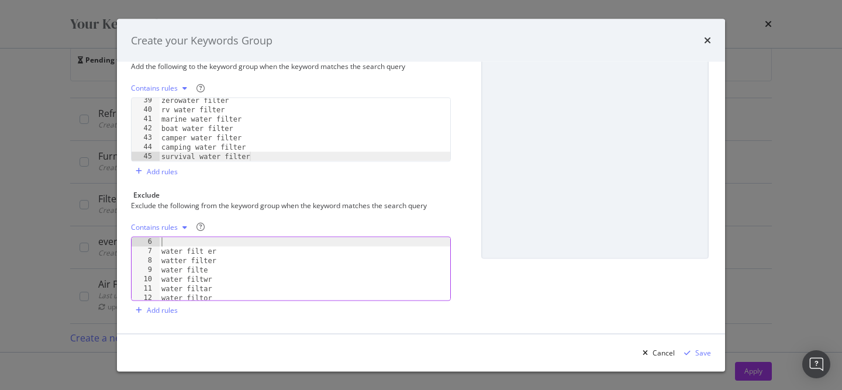
type textarea "water fiiter"
type textarea "wate filter"
type textarea "water filtre"
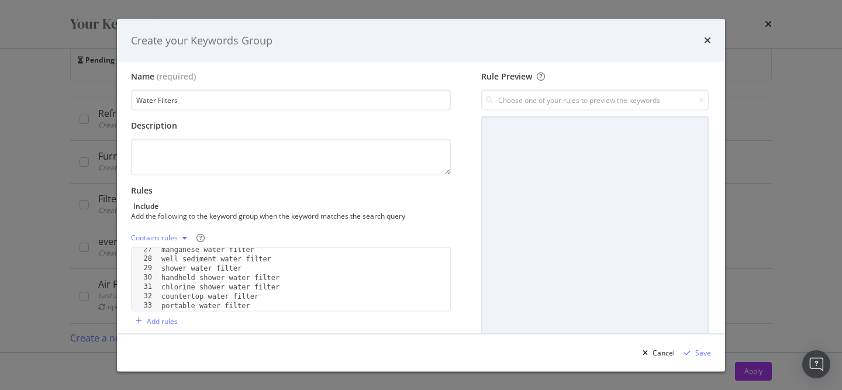
scroll to position [0, 0]
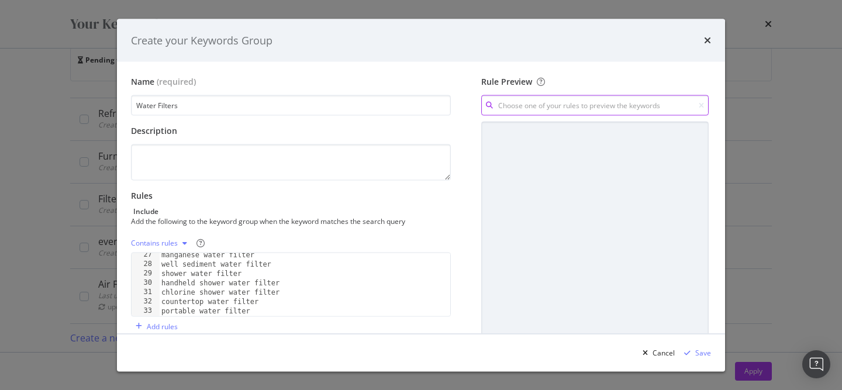
click at [512, 100] on input "modal" at bounding box center [595, 105] width 228 height 20
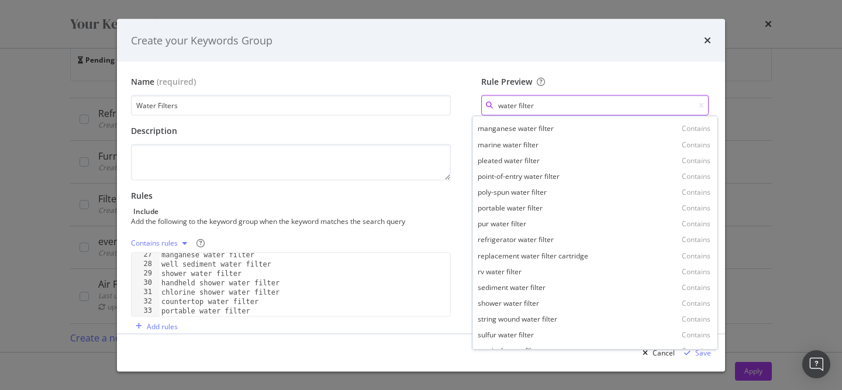
scroll to position [493, 0]
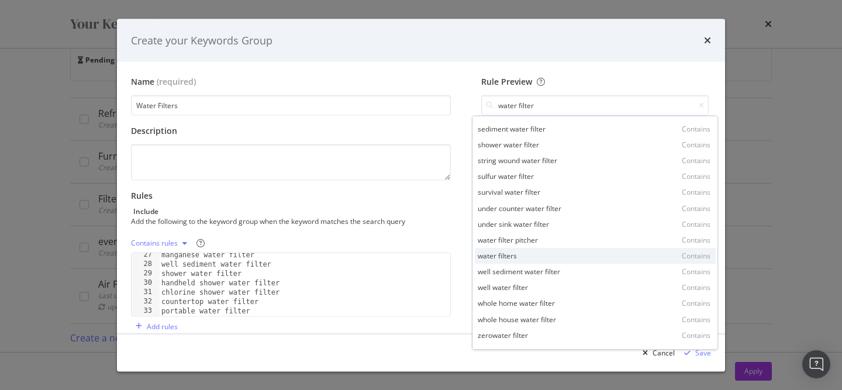
click at [558, 260] on div "water filters Contains" at bounding box center [595, 256] width 241 height 16
type input "water filters"
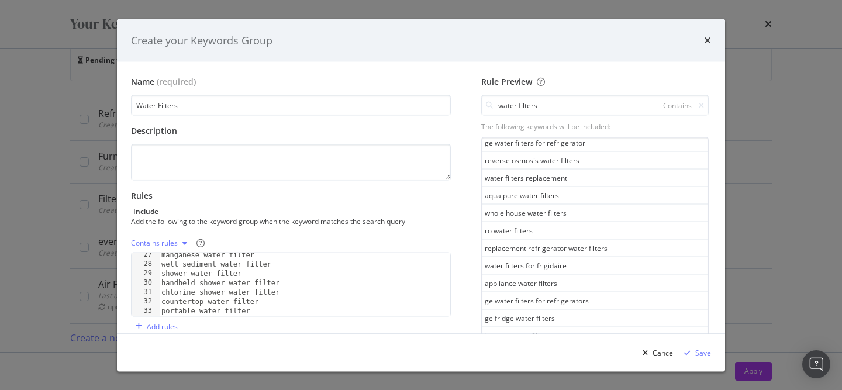
scroll to position [155, 0]
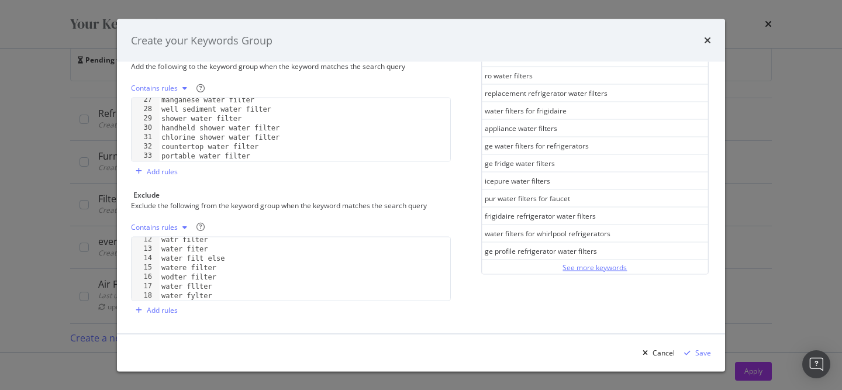
click at [603, 267] on div "See more keywords" at bounding box center [595, 267] width 64 height 10
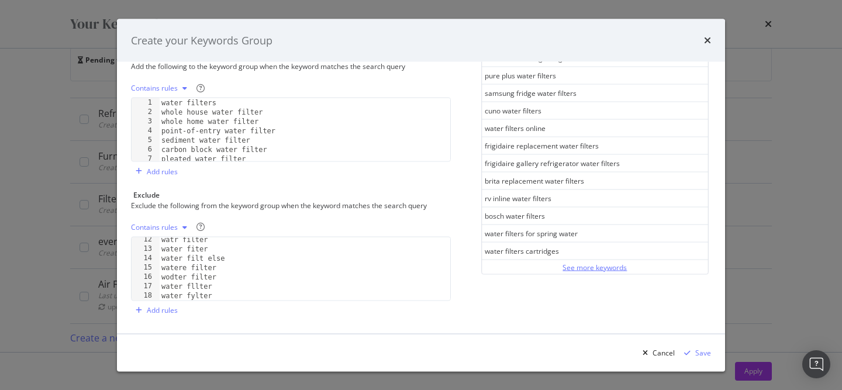
scroll to position [0, 0]
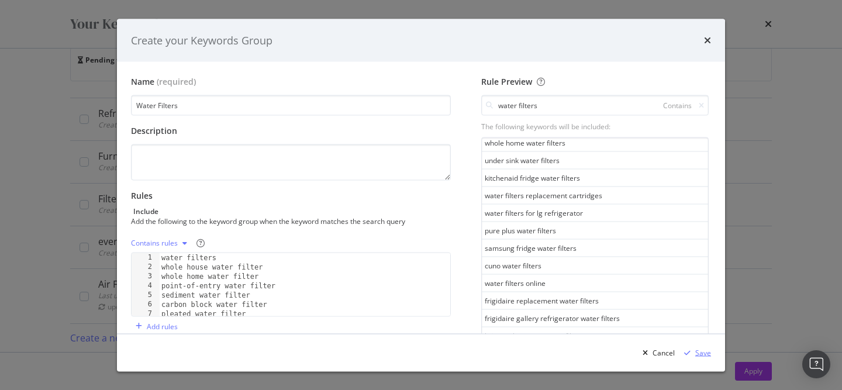
click at [691, 347] on div "Save" at bounding box center [696, 353] width 32 height 18
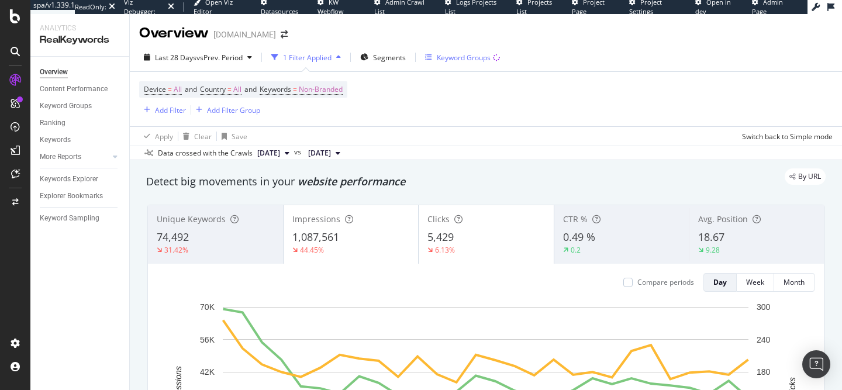
click at [456, 63] on div "Keyword Groups" at bounding box center [462, 58] width 75 height 18
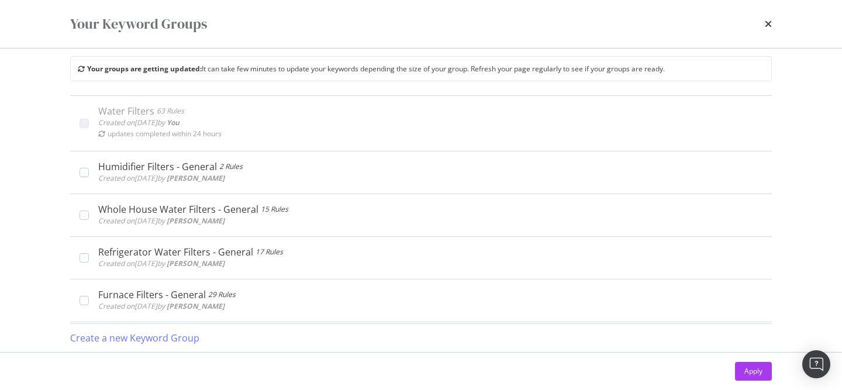
scroll to position [0, 0]
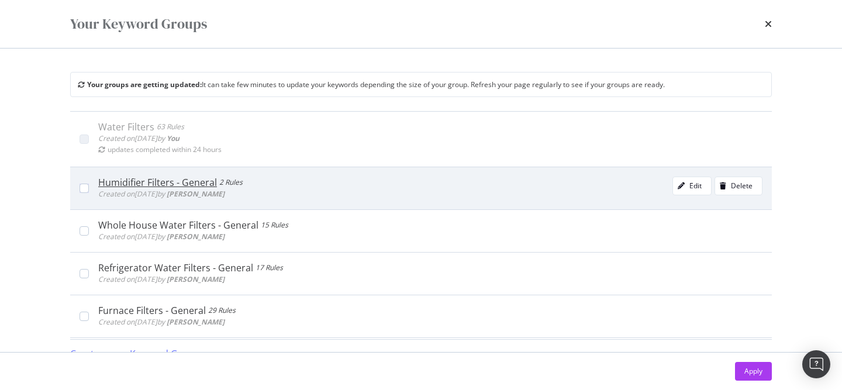
click at [178, 177] on div "Humidifier Filters - General" at bounding box center [157, 183] width 119 height 12
click at [676, 186] on div "modal" at bounding box center [681, 186] width 16 height 7
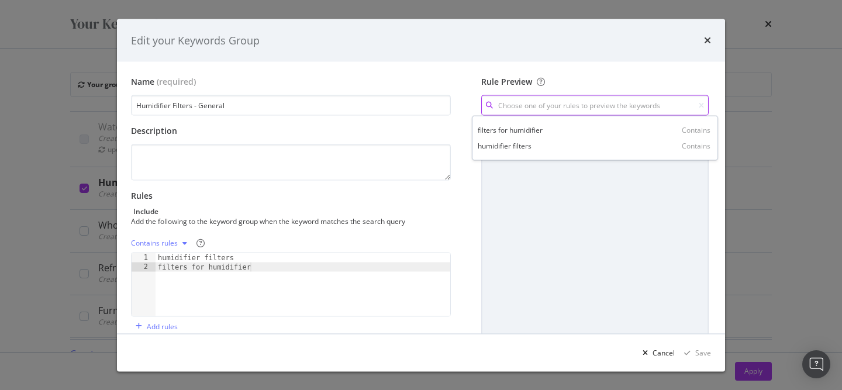
click at [529, 105] on input "modal" at bounding box center [595, 105] width 228 height 20
click at [516, 149] on div "humidifier filters" at bounding box center [505, 146] width 54 height 10
type input "humidifier filters"
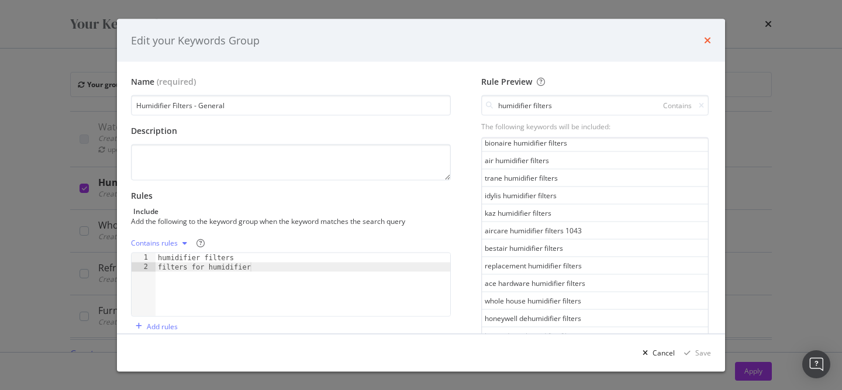
click at [704, 40] on icon "times" at bounding box center [707, 40] width 7 height 9
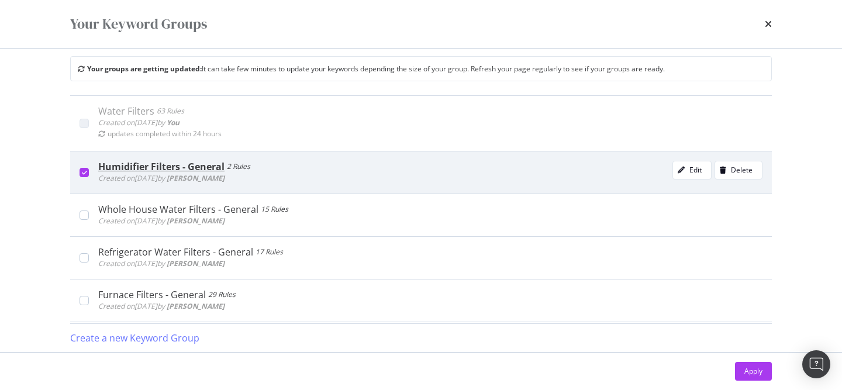
click at [82, 170] on icon "modal" at bounding box center [84, 173] width 5 height 6
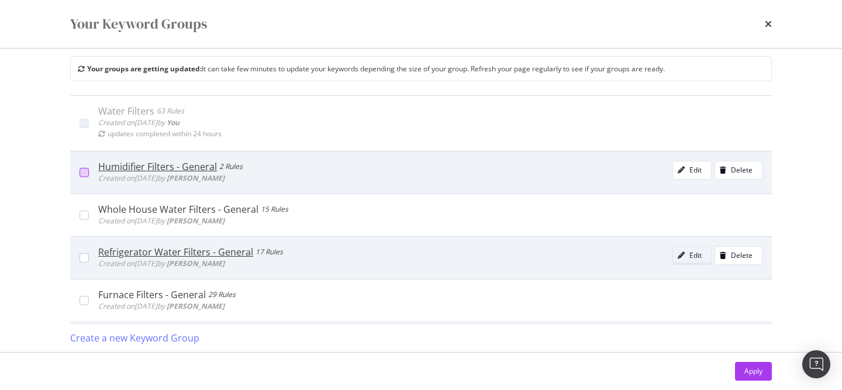
click at [684, 258] on icon "modal" at bounding box center [681, 255] width 7 height 7
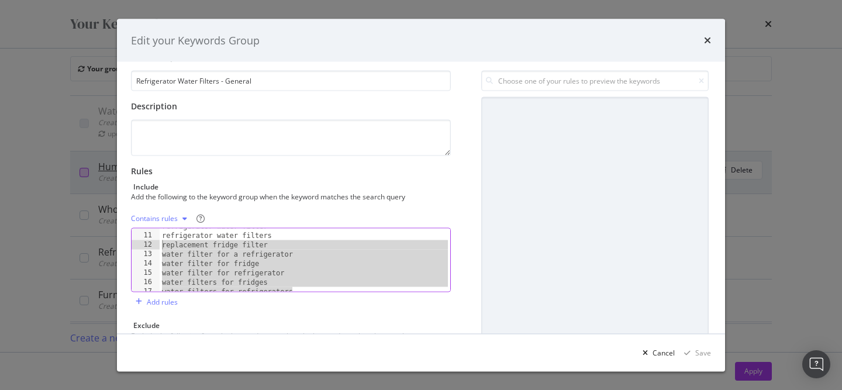
scroll to position [92, 0]
drag, startPoint x: 308, startPoint y: 285, endPoint x: 155, endPoint y: 252, distance: 156.8
click at [155, 252] on div "water filters for refrigerators 10 11 12 13 14 15 16 17 refrigerator water filt…" at bounding box center [291, 260] width 320 height 64
type textarea "water filter for a refrigerator water filter for fridge"
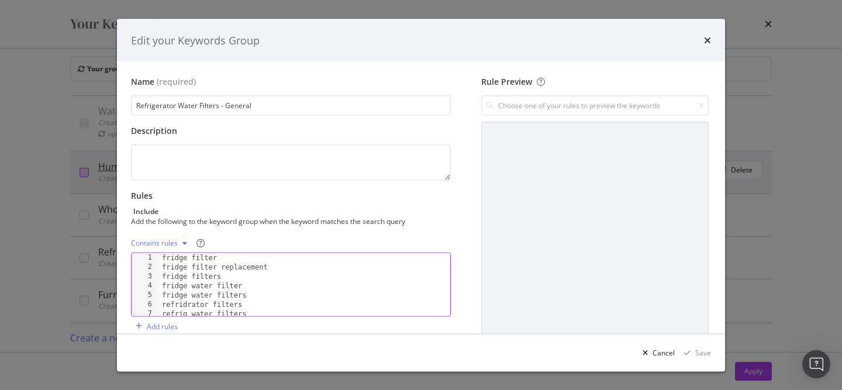
scroll to position [0, 0]
click at [708, 42] on icon "times" at bounding box center [707, 40] width 7 height 9
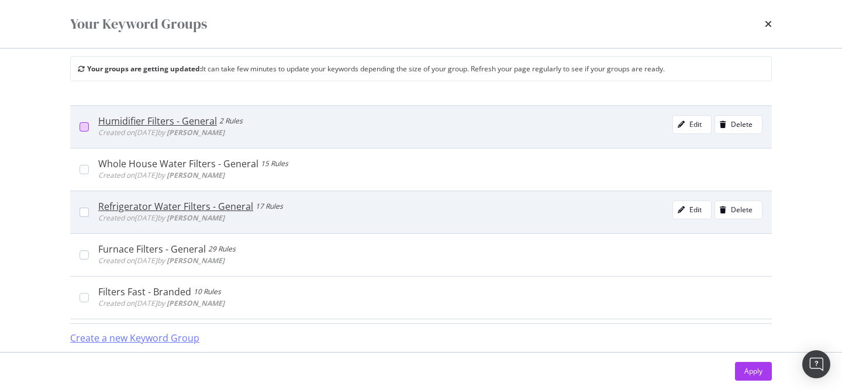
scroll to position [52, 0]
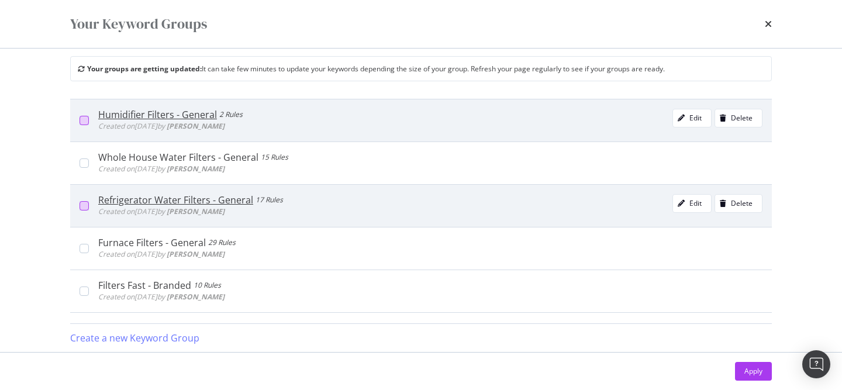
click at [81, 208] on div "modal" at bounding box center [84, 205] width 9 height 9
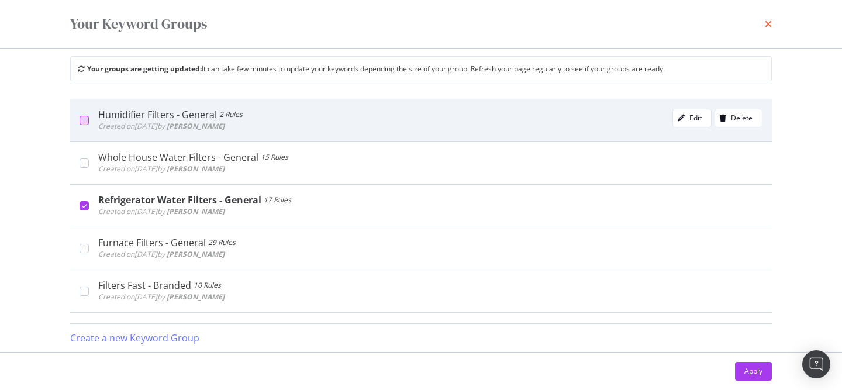
click at [769, 25] on icon "times" at bounding box center [768, 23] width 7 height 9
click at [769, 25] on div "Overview www.filtersfast.com" at bounding box center [486, 28] width 712 height 29
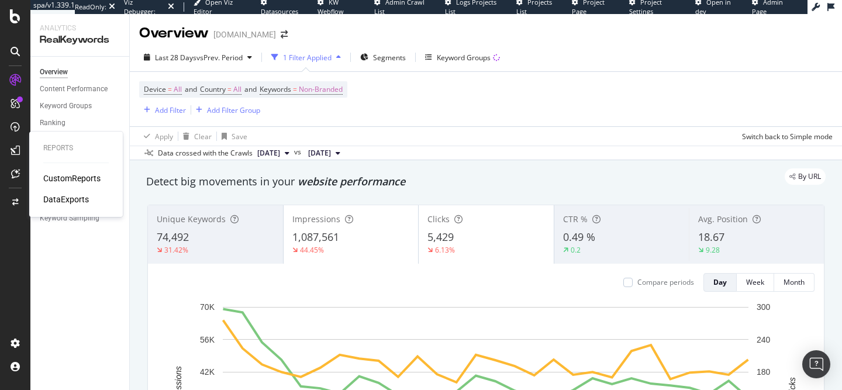
click at [89, 181] on div "CustomReports" at bounding box center [71, 179] width 57 height 12
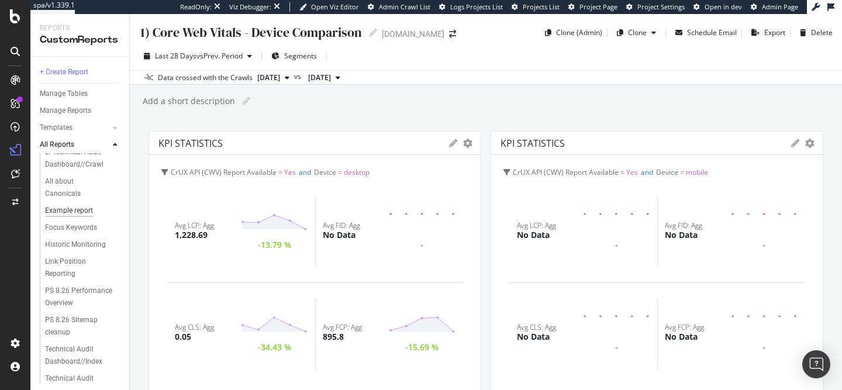
scroll to position [89, 0]
click at [88, 218] on div "Focus Keywords" at bounding box center [71, 224] width 52 height 12
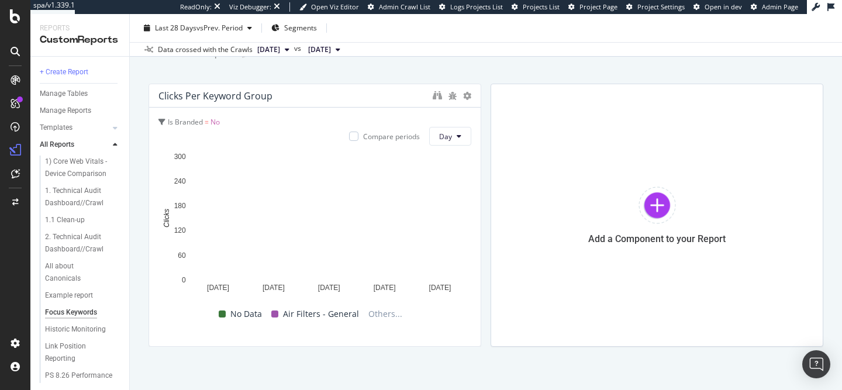
scroll to position [48, 0]
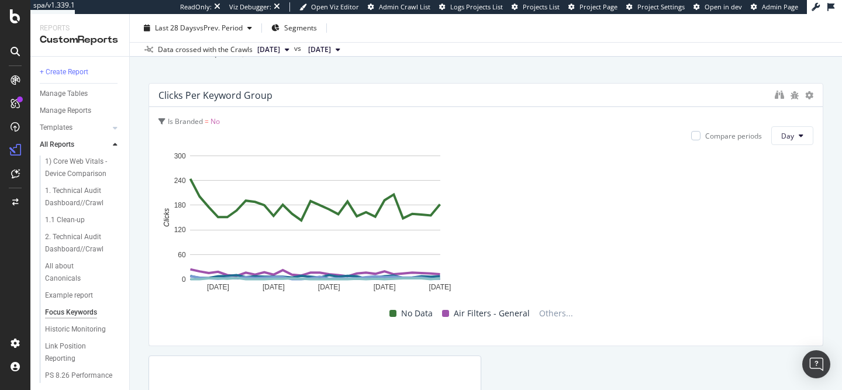
drag, startPoint x: 479, startPoint y: 216, endPoint x: 842, endPoint y: 221, distance: 362.7
click at [842, 221] on div "Focus Keywords Focus Keywords www.filtersfast.com Clone (Admin) Clone Schedule …" at bounding box center [486, 202] width 712 height 376
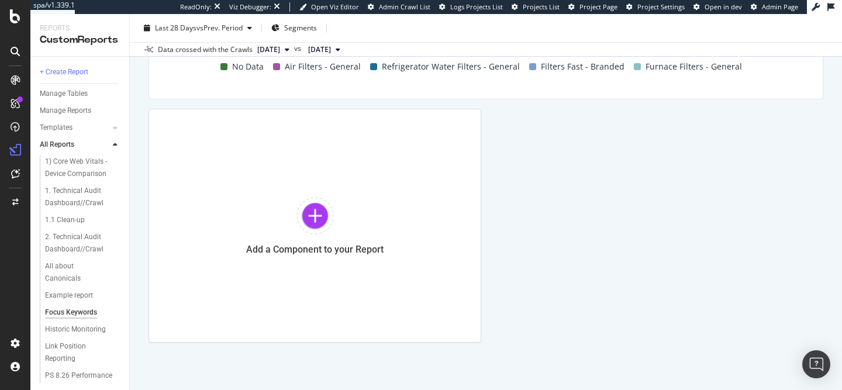
scroll to position [295, 0]
click at [339, 200] on div "Add a Component to your Report" at bounding box center [315, 225] width 333 height 234
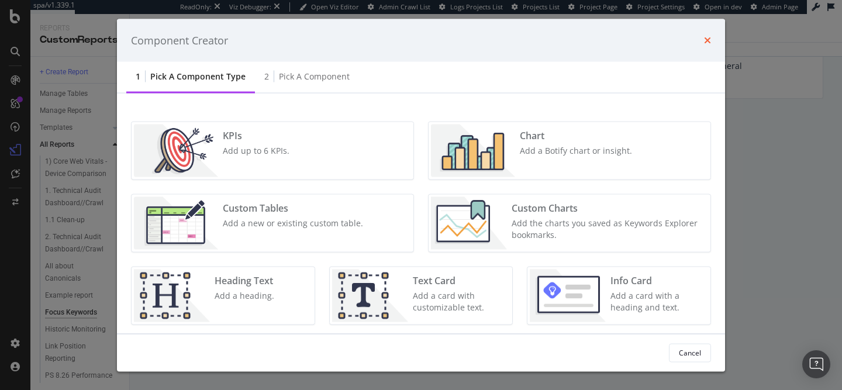
click at [707, 42] on icon "times" at bounding box center [707, 40] width 7 height 9
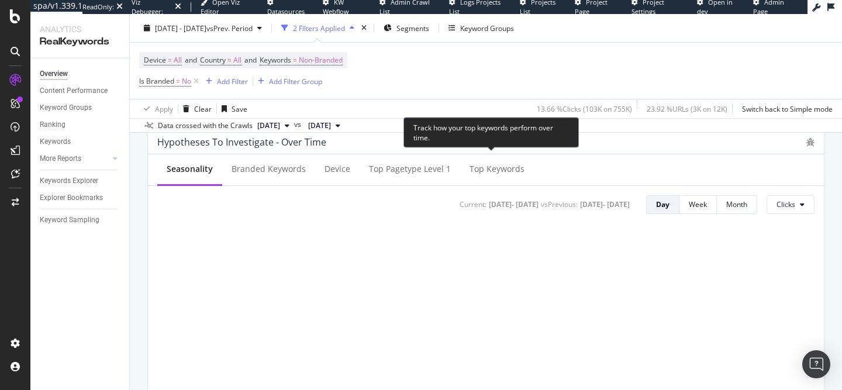
scroll to position [455, 0]
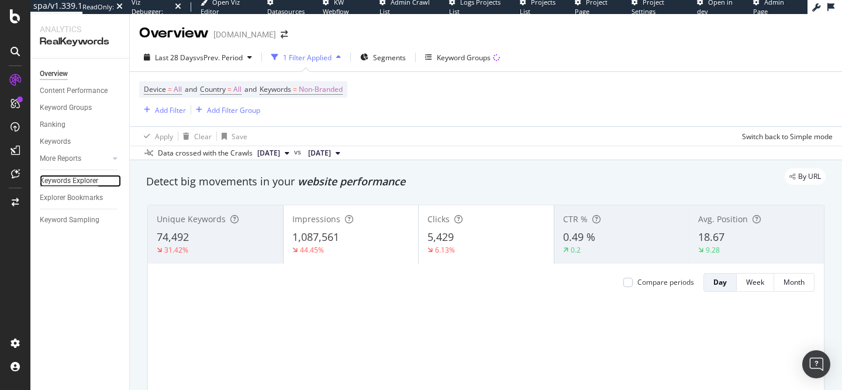
click at [87, 183] on div "Keywords Explorer" at bounding box center [69, 181] width 58 height 12
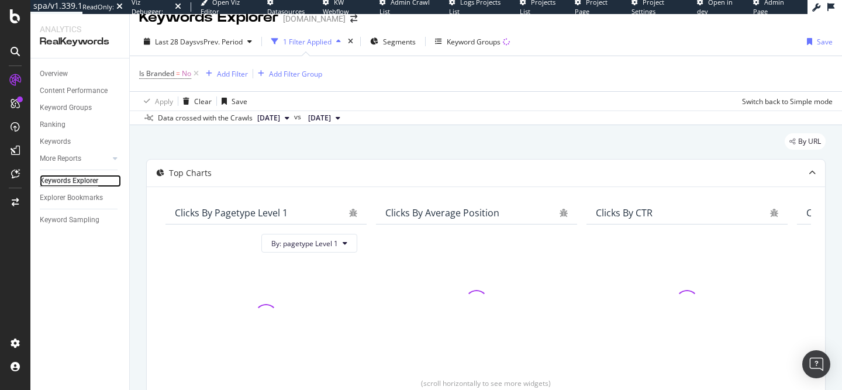
scroll to position [16, 0]
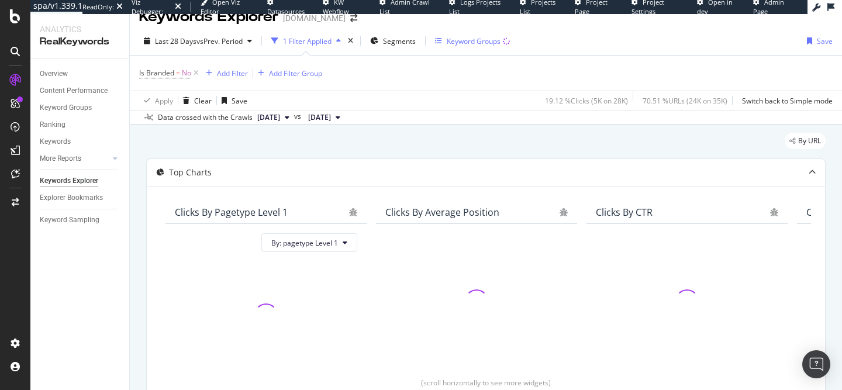
click at [473, 46] on div "Keyword Groups" at bounding box center [472, 41] width 75 height 18
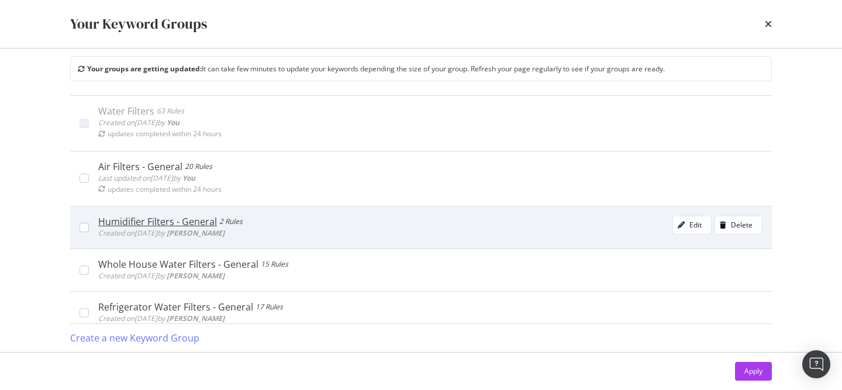
scroll to position [0, 0]
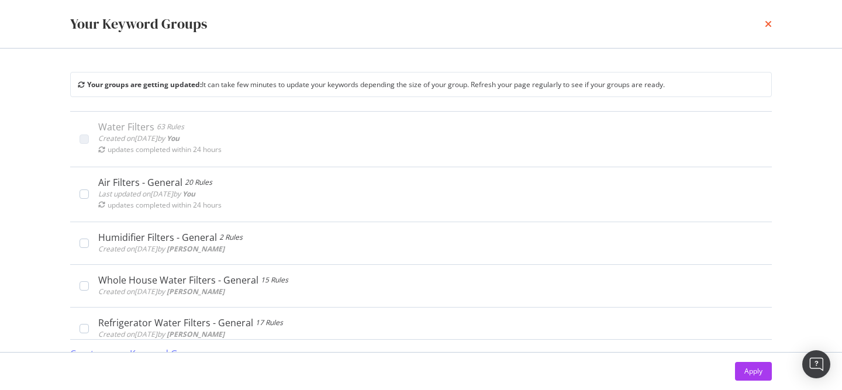
click at [765, 26] on icon "times" at bounding box center [768, 23] width 7 height 9
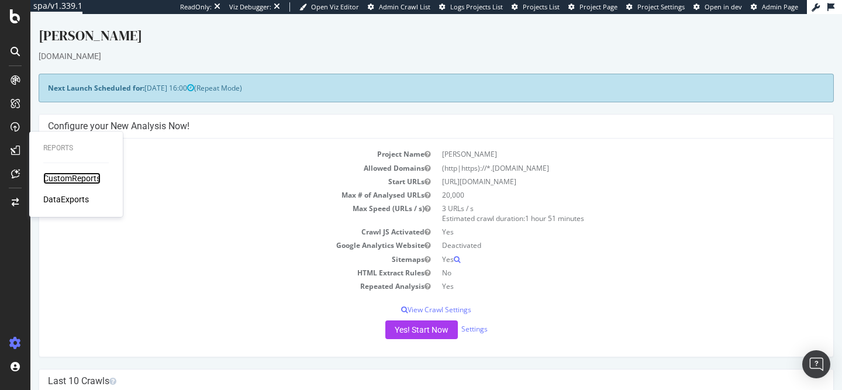
click at [61, 173] on div "CustomReports" at bounding box center [71, 179] width 57 height 12
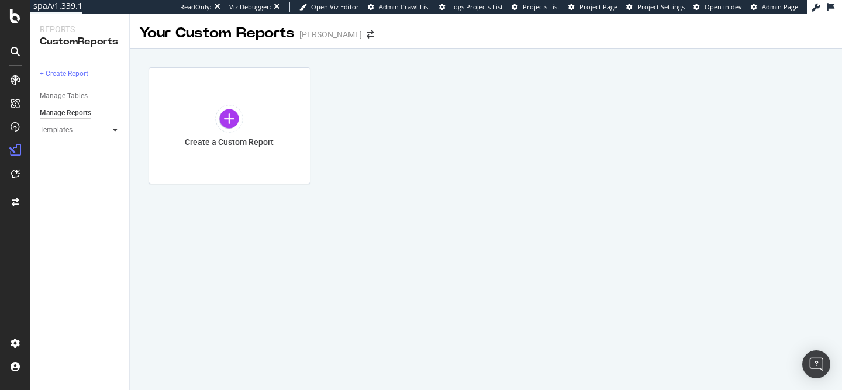
click at [116, 133] on icon at bounding box center [115, 129] width 5 height 7
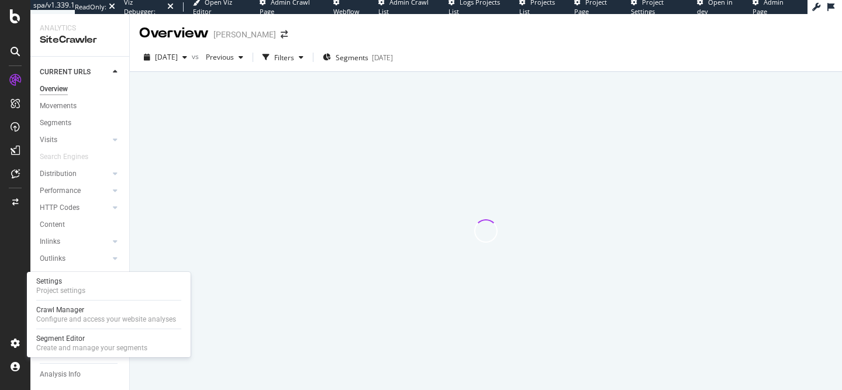
click at [76, 291] on div "Project settings" at bounding box center [60, 290] width 49 height 9
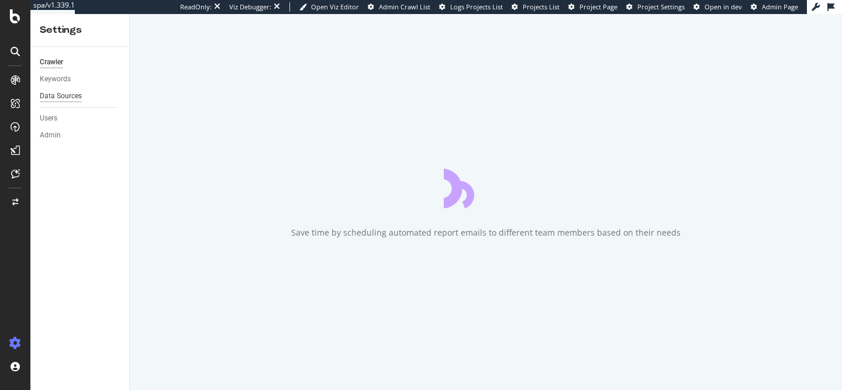
click at [58, 94] on div "Data Sources" at bounding box center [61, 96] width 42 height 12
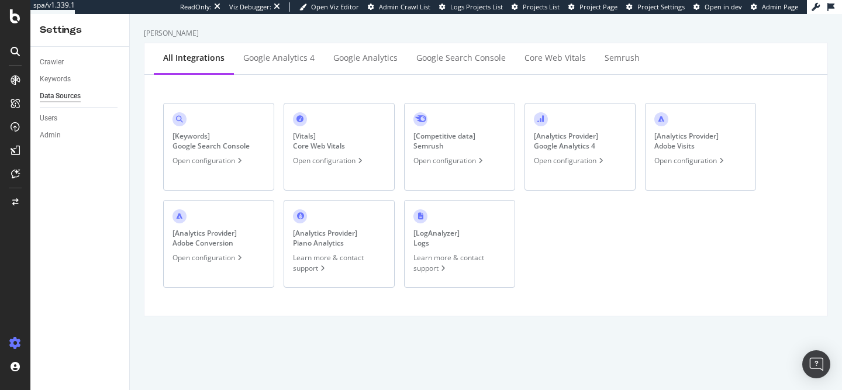
click at [239, 151] on div "[ Keywords ] Google Search Console" at bounding box center [211, 141] width 77 height 20
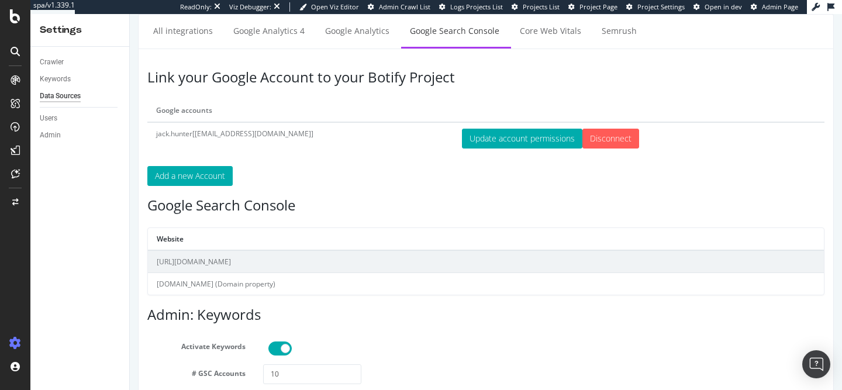
scroll to position [33, 0]
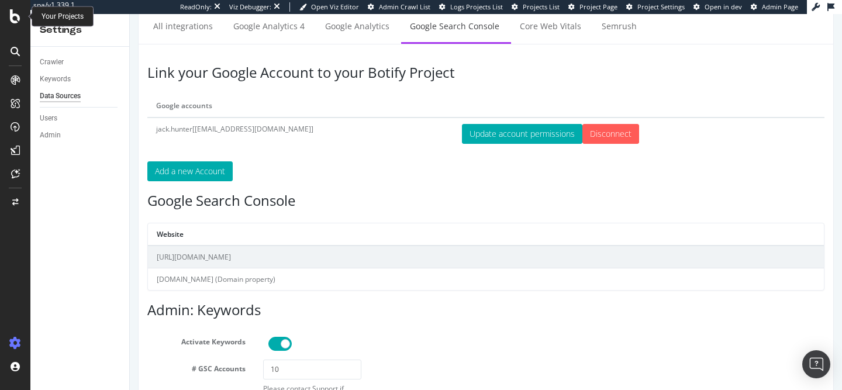
click at [15, 12] on icon at bounding box center [15, 16] width 11 height 14
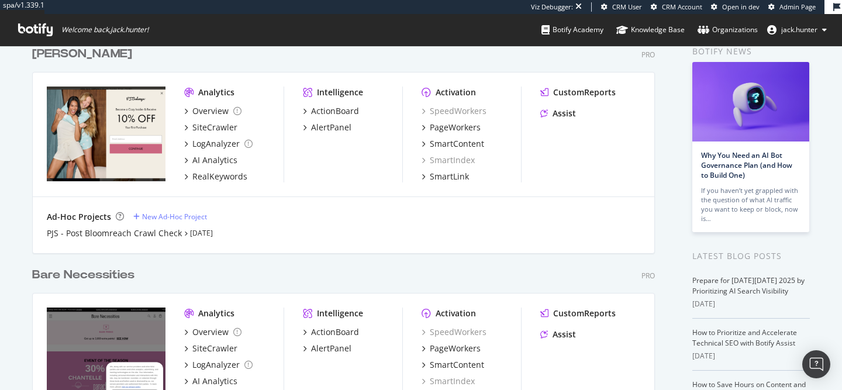
scroll to position [74, 0]
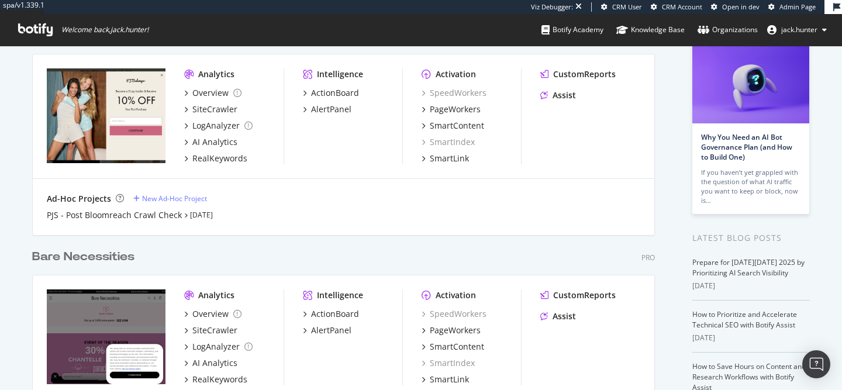
click at [120, 255] on div "Bare Necessities" at bounding box center [83, 257] width 102 height 17
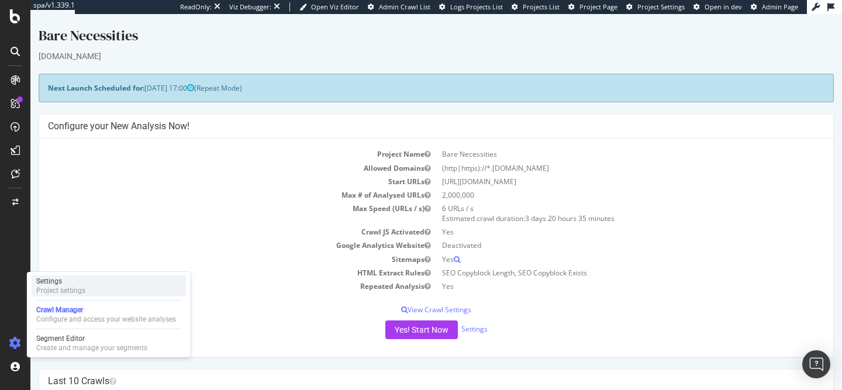
click at [70, 290] on div "Project settings" at bounding box center [60, 290] width 49 height 9
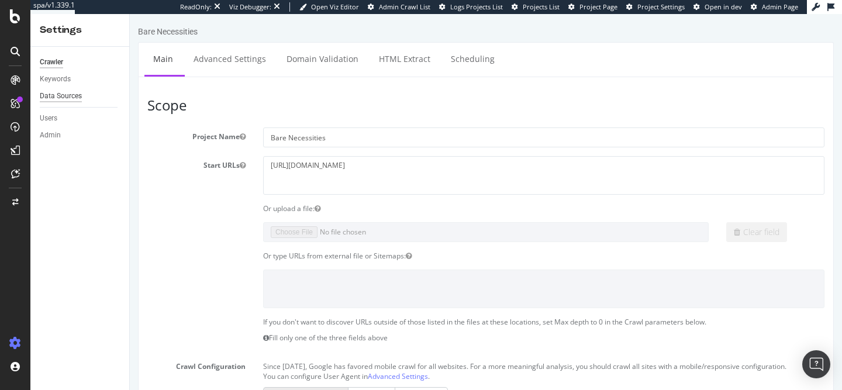
click at [72, 92] on div "Data Sources" at bounding box center [61, 96] width 42 height 12
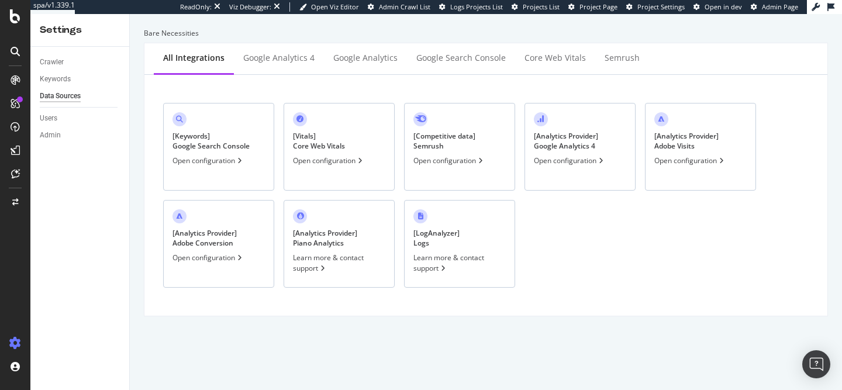
click at [254, 145] on div "[ Keywords ] Google Search Console Open configuration" at bounding box center [218, 147] width 111 height 88
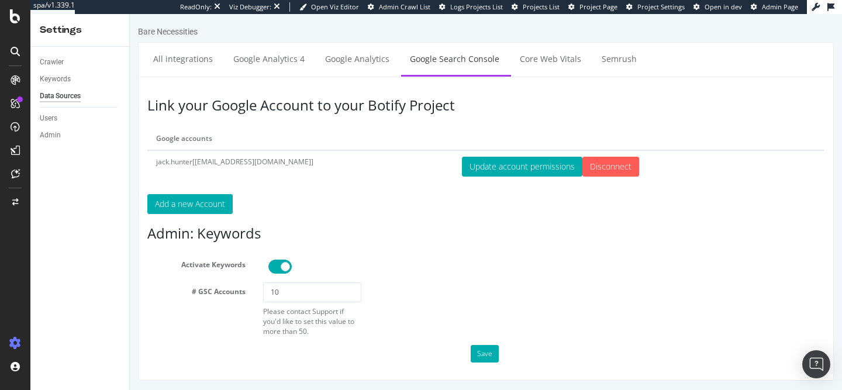
scroll to position [2, 0]
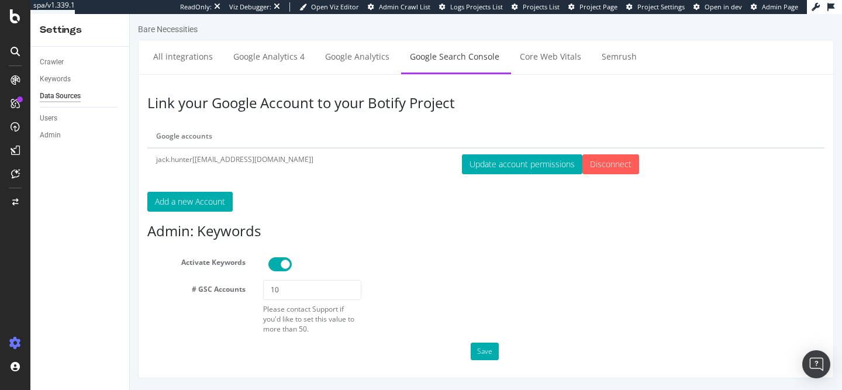
click at [60, 72] on div "Keywords" at bounding box center [84, 79] width 89 height 17
click at [58, 77] on div "Keywords" at bounding box center [55, 79] width 31 height 12
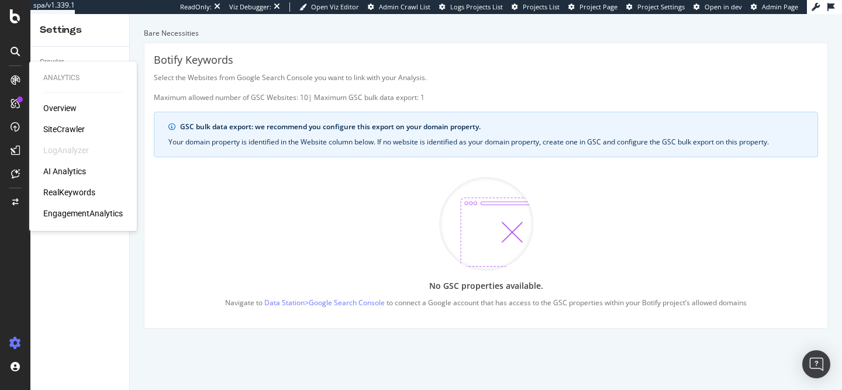
click at [71, 188] on div "RealKeywords" at bounding box center [69, 193] width 52 height 12
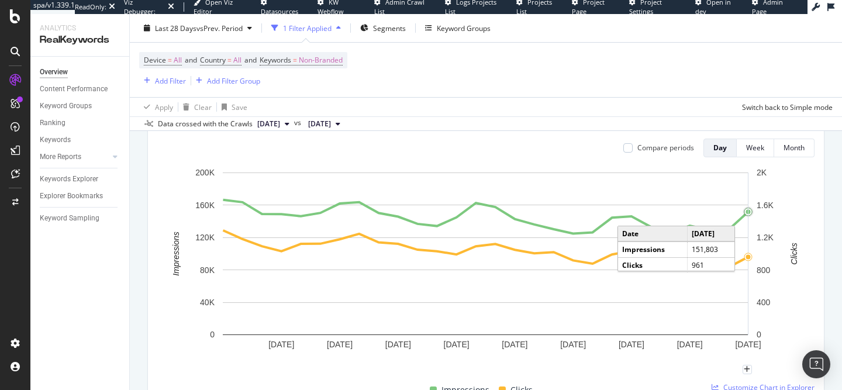
scroll to position [135, 0]
